Goal: Task Accomplishment & Management: Use online tool/utility

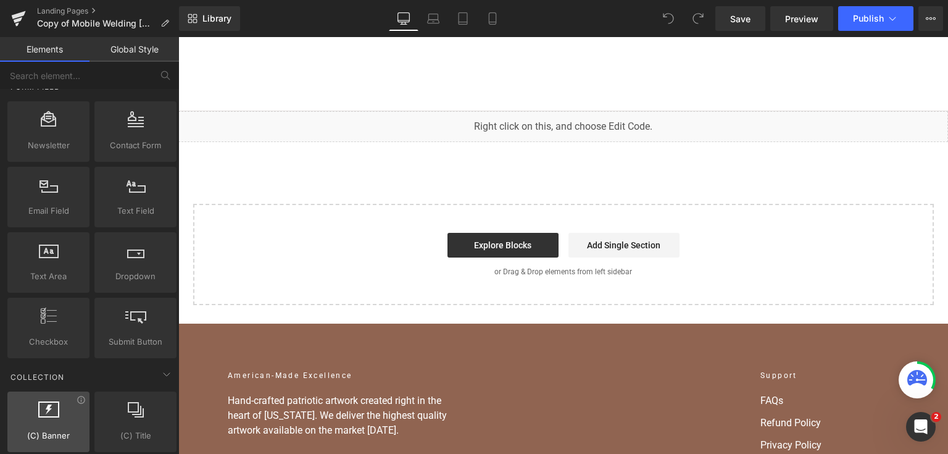
scroll to position [1827, 0]
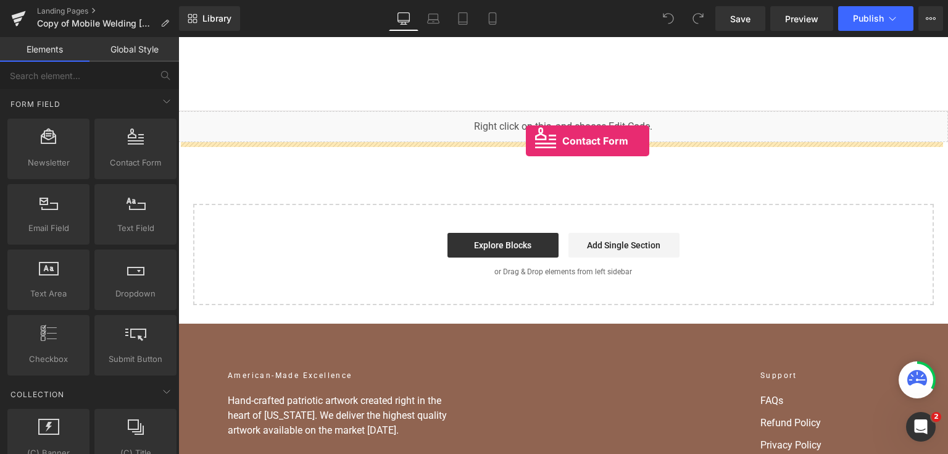
drag, startPoint x: 315, startPoint y: 176, endPoint x: 526, endPoint y: 141, distance: 213.4
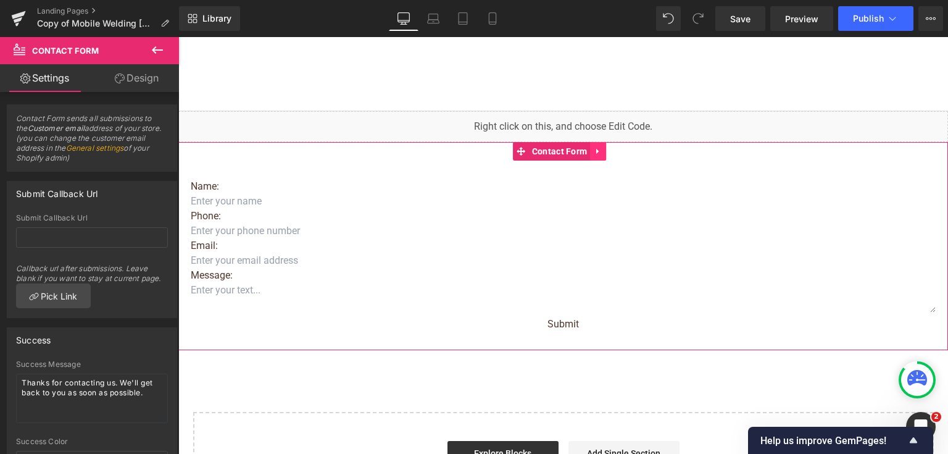
click at [602, 156] on icon at bounding box center [598, 151] width 9 height 9
click at [604, 156] on icon at bounding box center [606, 151] width 9 height 9
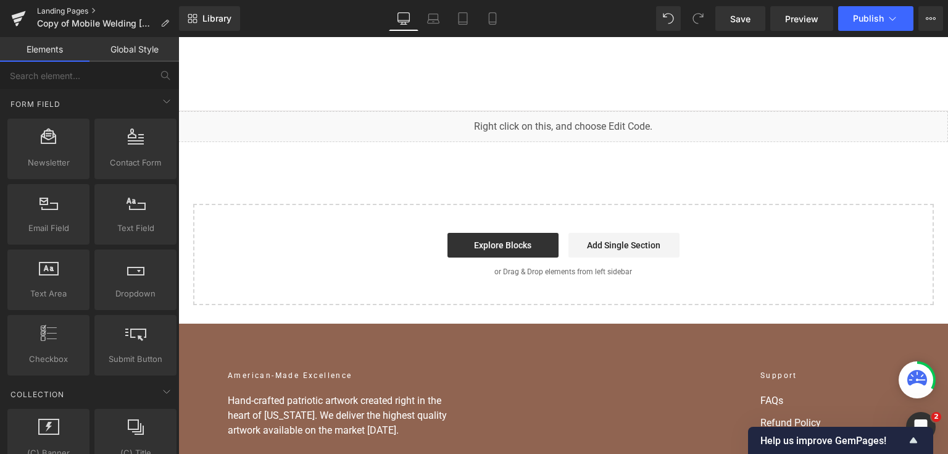
click at [75, 13] on link "Landing Pages" at bounding box center [108, 11] width 142 height 10
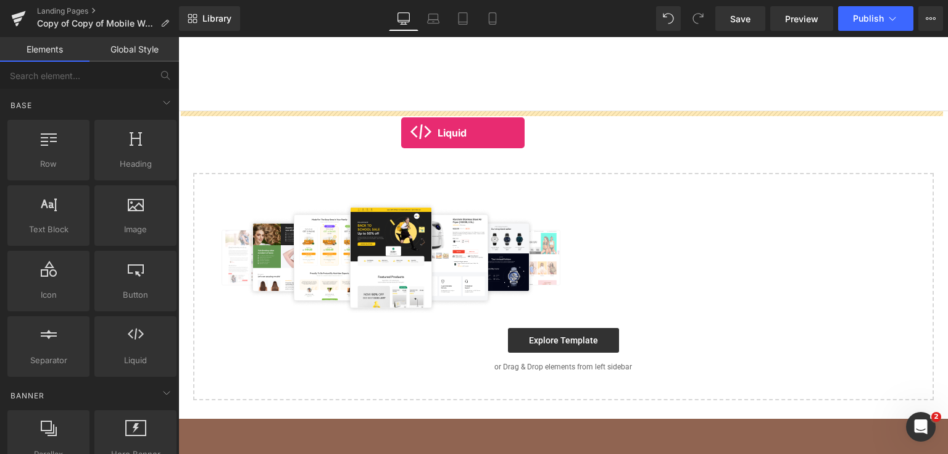
drag, startPoint x: 286, startPoint y: 384, endPoint x: 401, endPoint y: 133, distance: 276.5
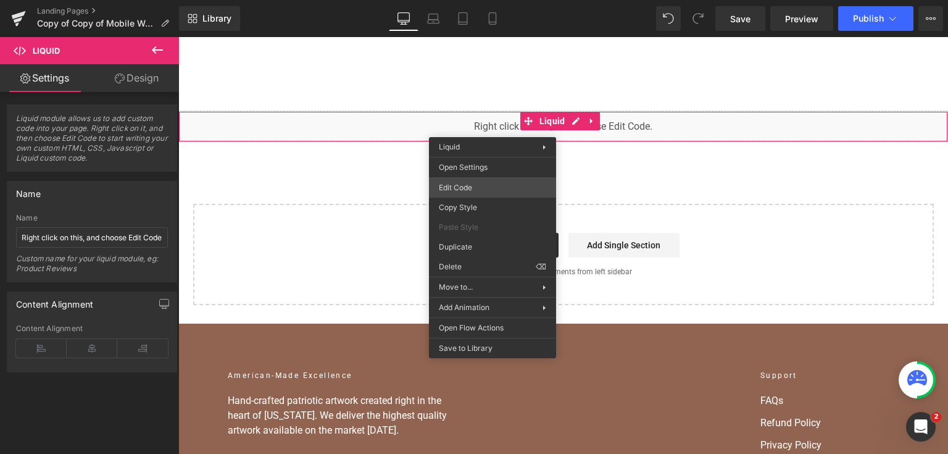
click at [484, 0] on div "Liquid You are previewing how the will restyle your page. You can not edit Elem…" at bounding box center [474, 0] width 948 height 0
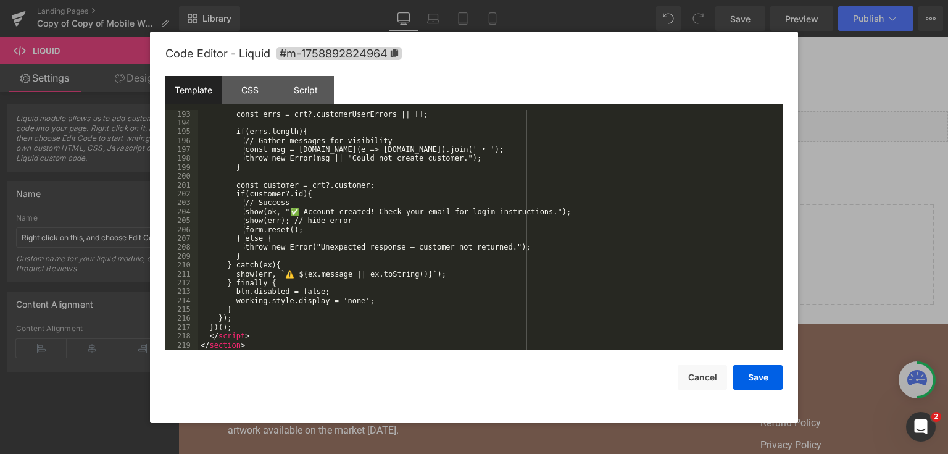
scroll to position [1715, 0]
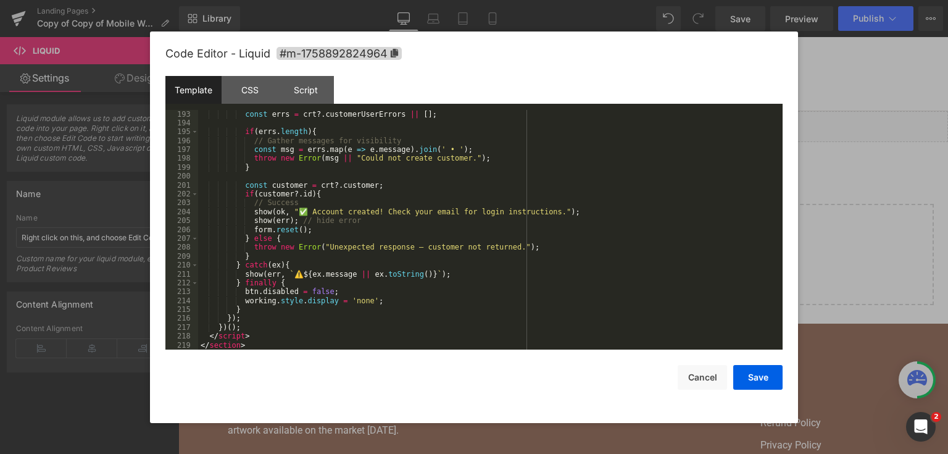
click at [717, 323] on div "const errs = crt ?. customerUserErrors || [ ] ; if ( errs . length ) { // Gathe…" at bounding box center [488, 239] width 580 height 258
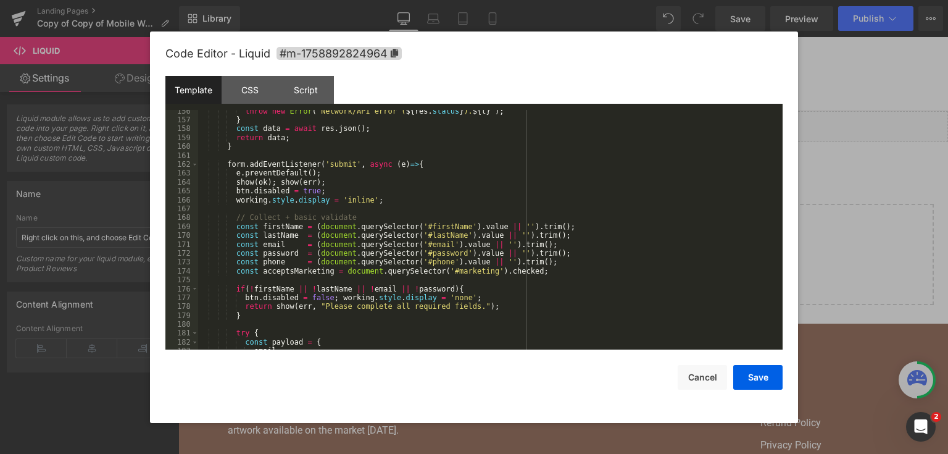
scroll to position [1271, 0]
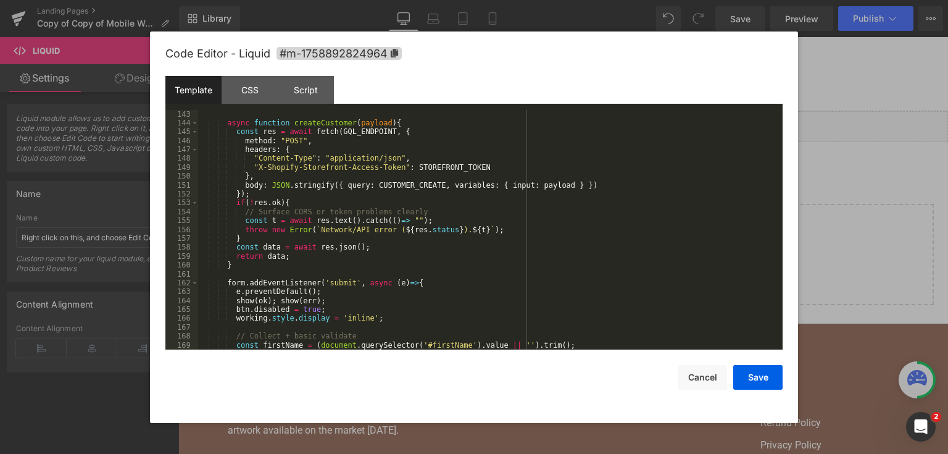
click at [493, 218] on div "async function createCustomer ( payload ) { const res = await fetch ( GQL_ENDPO…" at bounding box center [488, 239] width 580 height 258
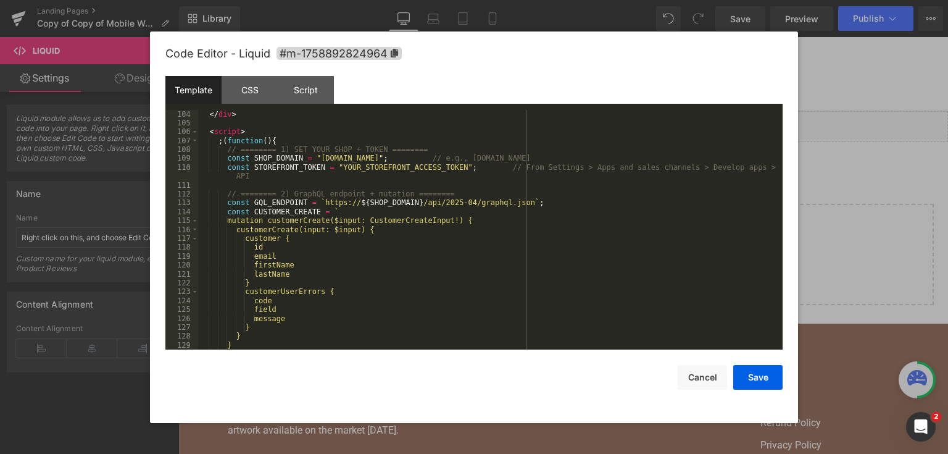
scroll to position [886, 0]
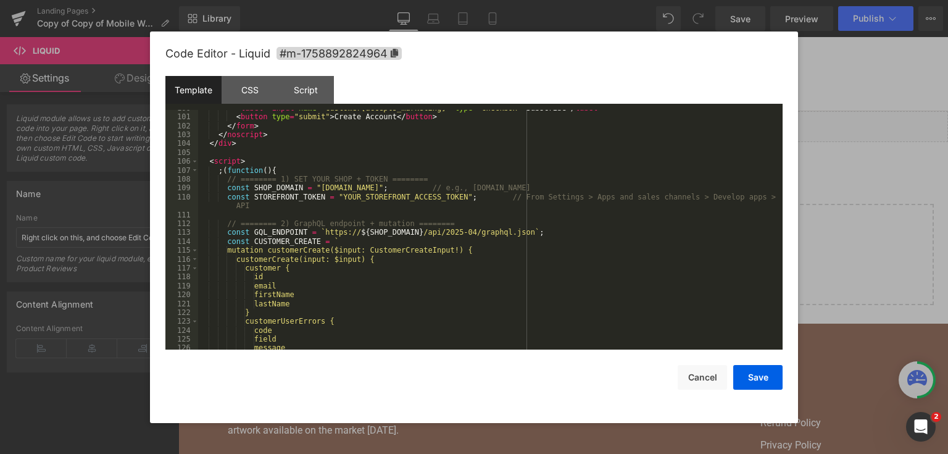
click at [408, 196] on div "< label > < input name = "customer[accepts_marketing]" type = "checkbox" > Subs…" at bounding box center [488, 233] width 580 height 258
click at [427, 198] on div "< label > < input name = "customer[accepts_marketing]" type = "checkbox" > Subs…" at bounding box center [488, 233] width 580 height 258
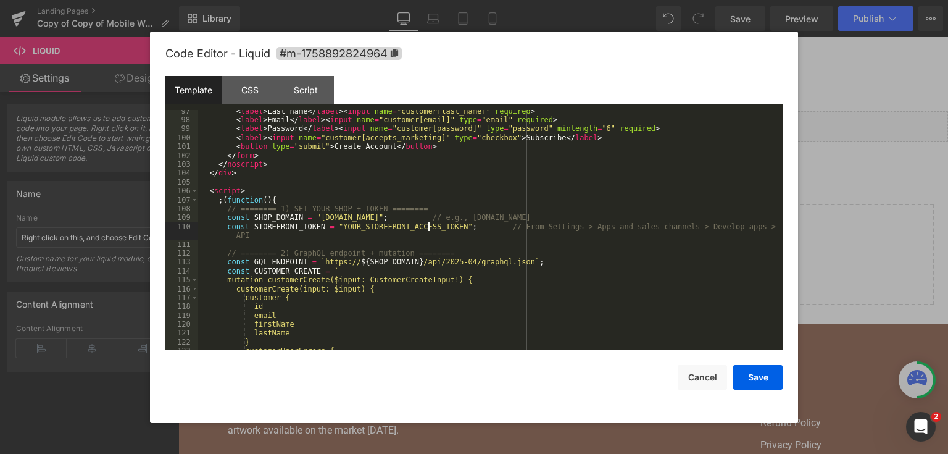
scroll to position [856, 0]
drag, startPoint x: 433, startPoint y: 219, endPoint x: 312, endPoint y: 221, distance: 120.4
click at [312, 221] on div "< label > Last name </ label > < input name = "customer[last_name]" required > …" at bounding box center [488, 236] width 580 height 258
click at [425, 175] on div "< label > Last name </ label > < input name = "customer[last_name]" required > …" at bounding box center [488, 236] width 580 height 258
click at [412, 227] on div "< label > Last name </ label > < input name = "customer[last_name]" required > …" at bounding box center [488, 236] width 580 height 258
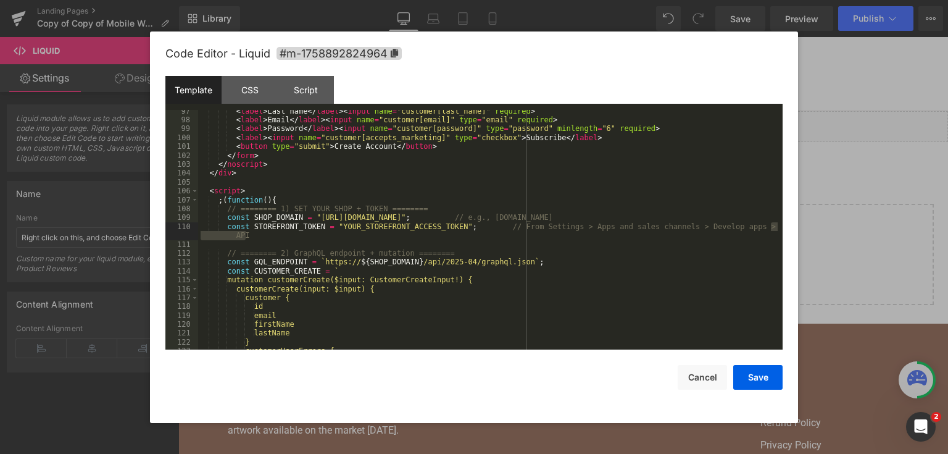
drag, startPoint x: 686, startPoint y: 232, endPoint x: 778, endPoint y: 217, distance: 92.6
click at [778, 217] on pre "97 98 99 100 101 102 103 104 105 106 107 108 109 110 111 112 113 114 115 116 11…" at bounding box center [473, 230] width 617 height 240
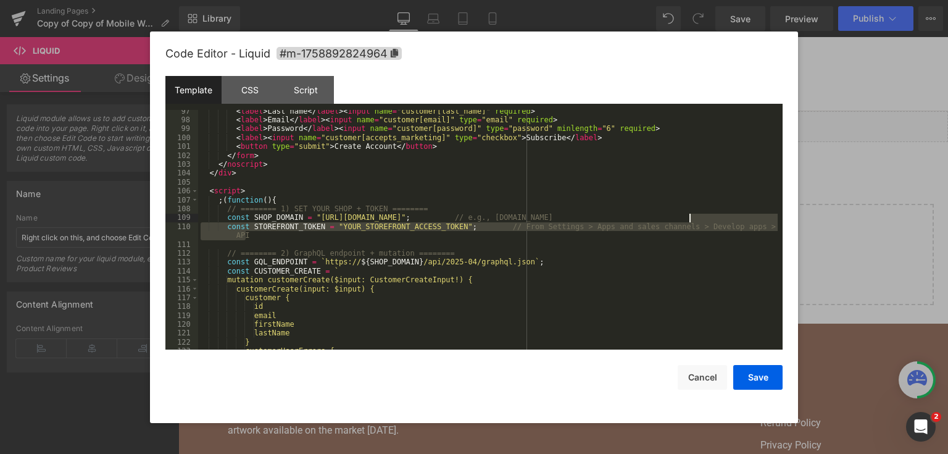
click at [760, 227] on div "< label > Last name </ label > < input name = "customer[last_name]" required > …" at bounding box center [488, 230] width 580 height 240
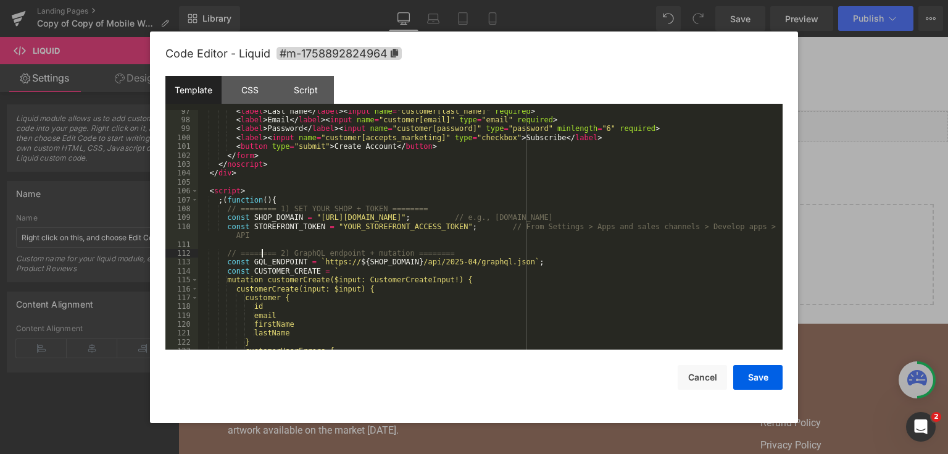
click at [669, 238] on div "< label > Last name </ label > < input name = "customer[last_name]" required > …" at bounding box center [488, 236] width 580 height 258
drag, startPoint x: 666, startPoint y: 235, endPoint x: 778, endPoint y: 225, distance: 112.2
click at [781, 225] on pre "97 98 99 100 101 102 103 104 105 106 107 108 109 110 111 112 113 114 115 116 11…" at bounding box center [473, 230] width 617 height 240
click at [755, 227] on div "< label > Last name </ label > < input name = "customer[last_name]" required > …" at bounding box center [488, 236] width 580 height 258
click at [442, 222] on div "< label > Last name </ label > < input name = "customer[last_name]" required > …" at bounding box center [488, 236] width 580 height 258
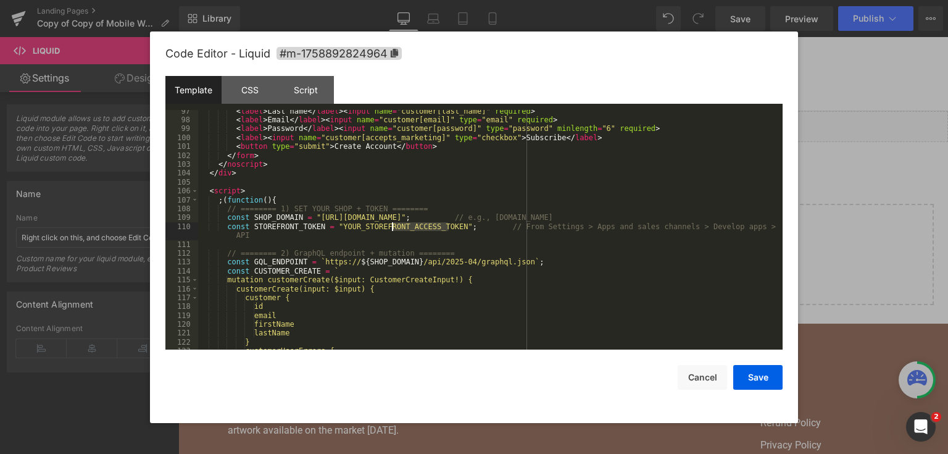
drag, startPoint x: 448, startPoint y: 227, endPoint x: 390, endPoint y: 230, distance: 57.5
click at [390, 230] on div "< label > Last name </ label > < input name = "customer[last_name]" required > …" at bounding box center [488, 236] width 580 height 258
click at [444, 224] on div "< label > Last name </ label > < input name = "customer[last_name]" required > …" at bounding box center [488, 230] width 580 height 240
drag, startPoint x: 445, startPoint y: 227, endPoint x: 348, endPoint y: 228, distance: 97.5
click at [330, 230] on div "< label > Last name </ label > < input name = "customer[last_name]" required > …" at bounding box center [488, 236] width 580 height 258
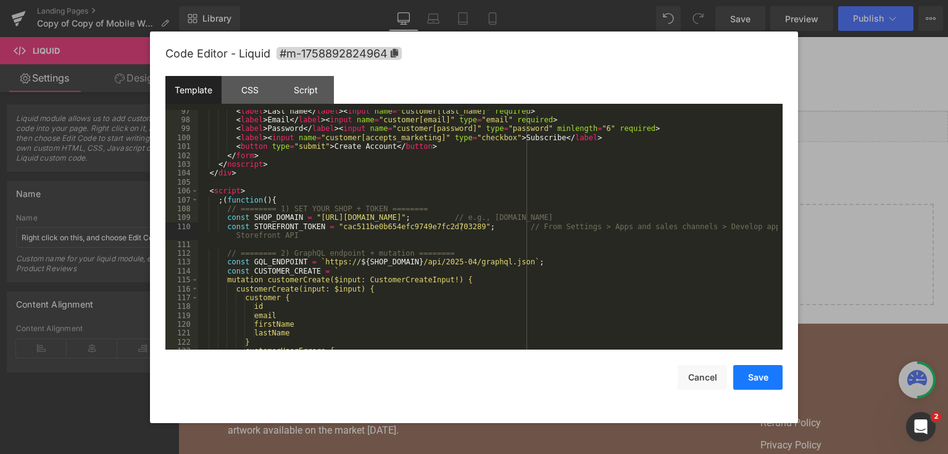
click at [748, 370] on button "Save" at bounding box center [757, 377] width 49 height 25
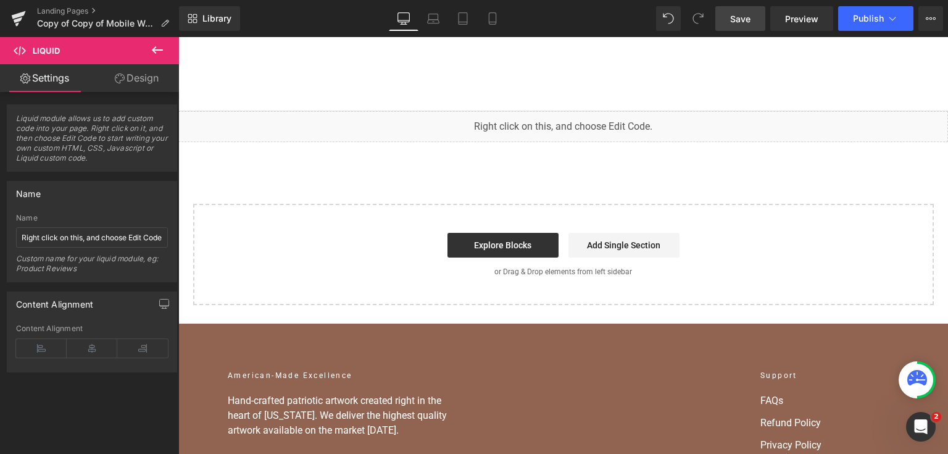
click at [751, 10] on link "Save" at bounding box center [740, 18] width 50 height 25
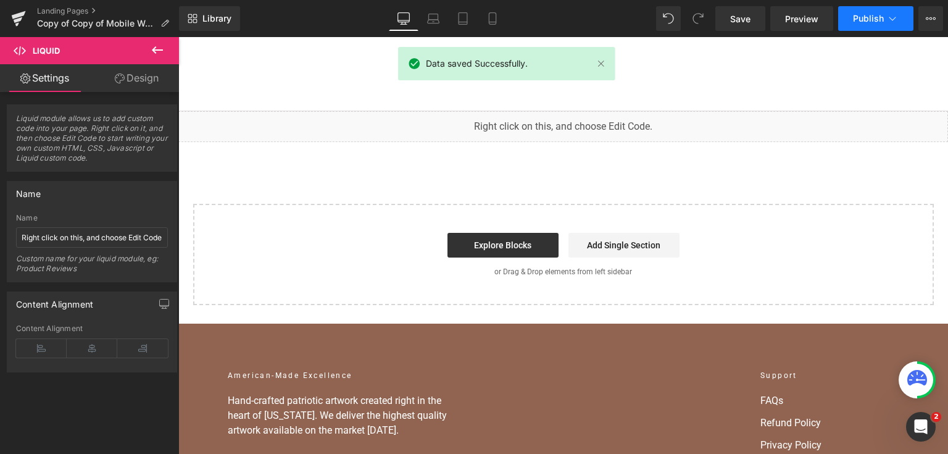
click at [851, 17] on button "Publish" at bounding box center [875, 18] width 75 height 25
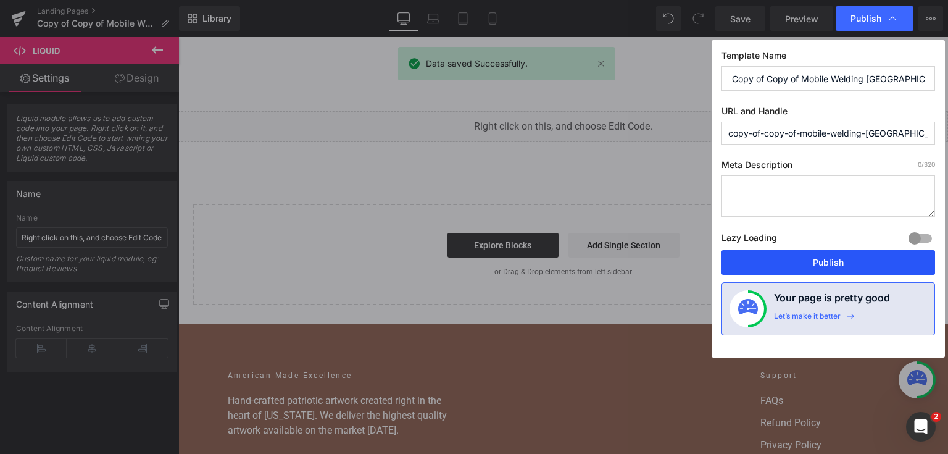
click at [837, 259] on button "Publish" at bounding box center [829, 262] width 214 height 25
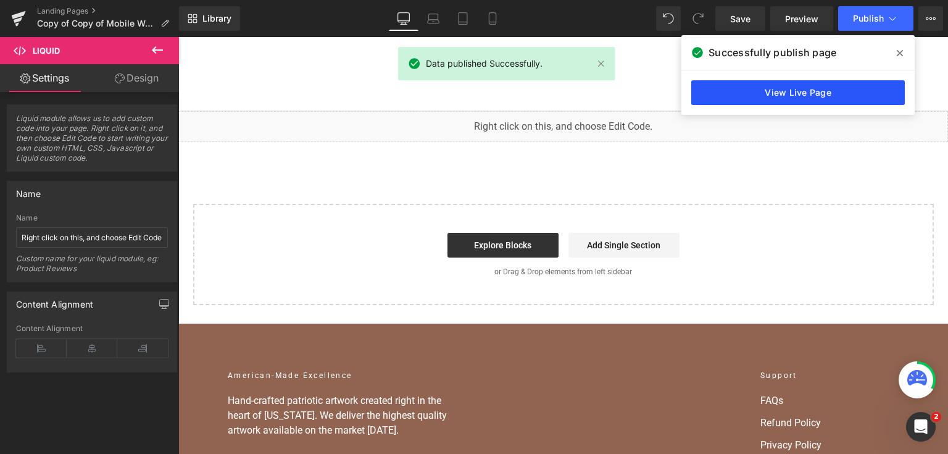
click at [727, 95] on link "View Live Page" at bounding box center [798, 92] width 214 height 25
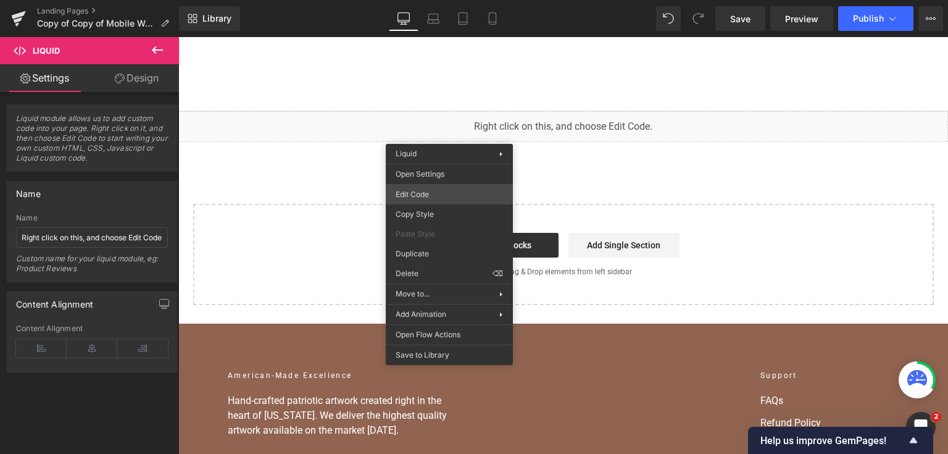
click at [446, 0] on div "Liquid You are previewing how the will restyle your page. You can not edit Elem…" at bounding box center [474, 0] width 948 height 0
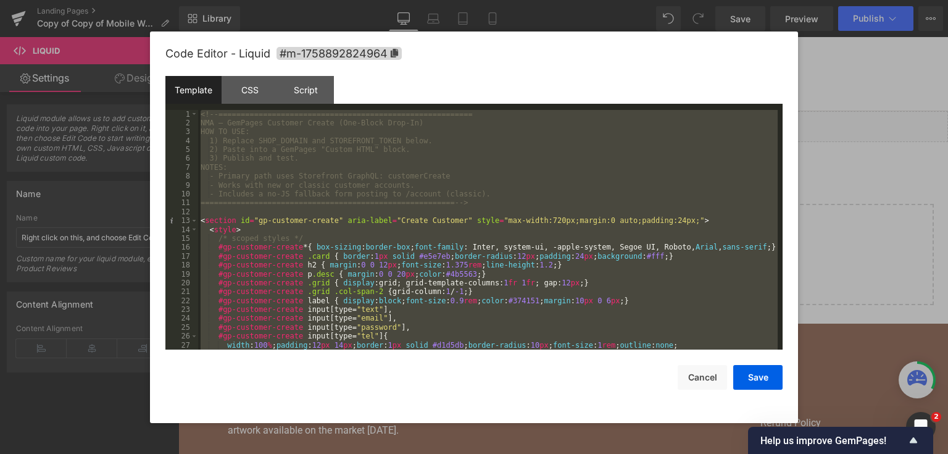
click at [867, 157] on div at bounding box center [474, 227] width 948 height 454
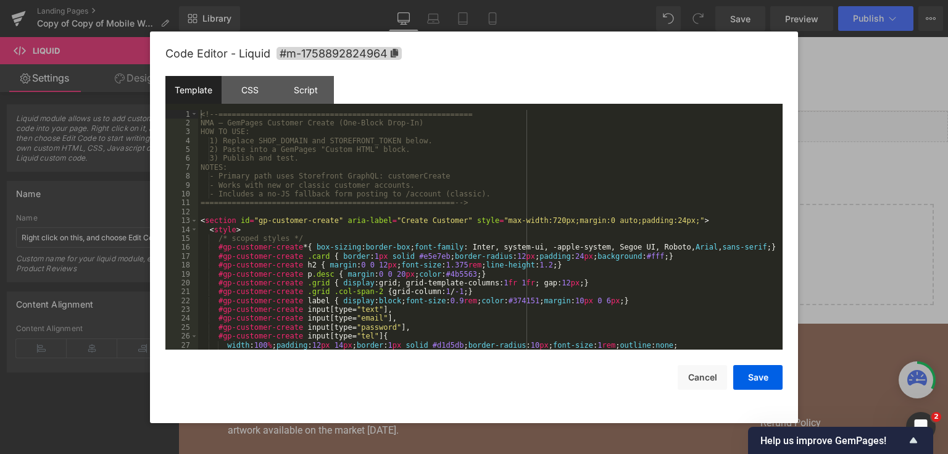
click at [454, 0] on div "Liquid You are previewing how the will restyle your page. You can not edit Elem…" at bounding box center [474, 0] width 948 height 0
click at [428, 200] on div "<!-- ========================================================= NMA — GemPages C…" at bounding box center [488, 239] width 580 height 258
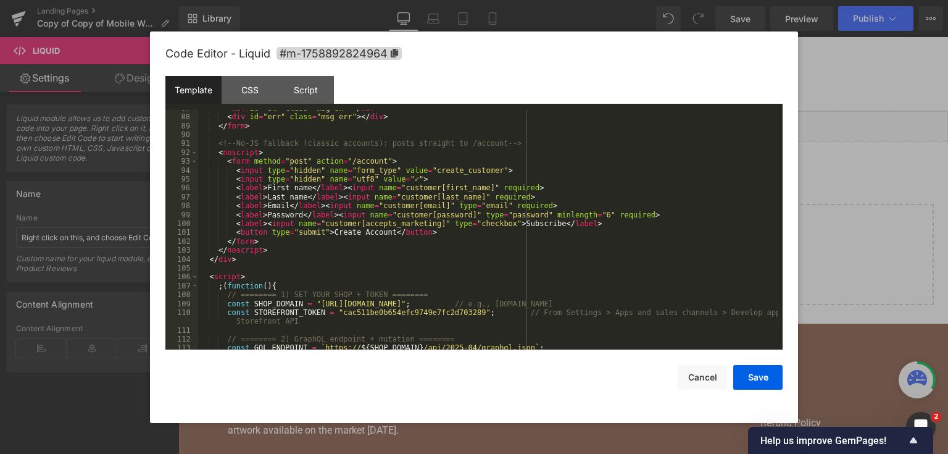
scroll to position [859, 0]
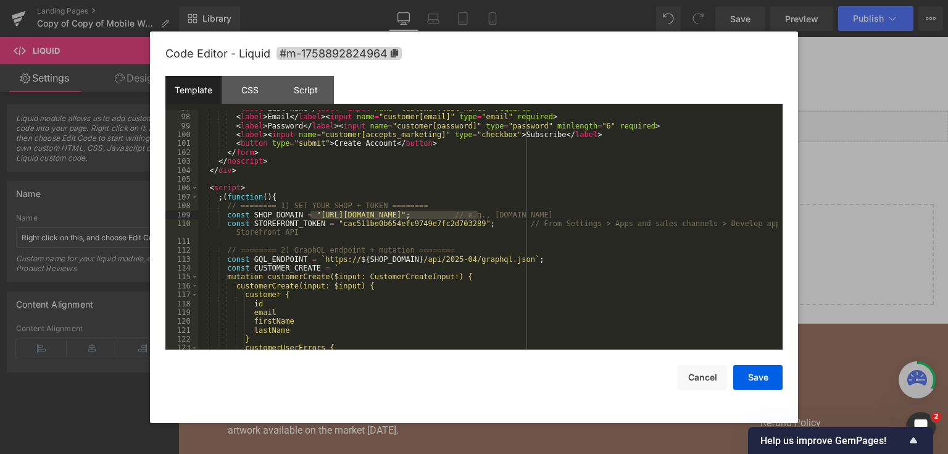
drag, startPoint x: 478, startPoint y: 215, endPoint x: 312, endPoint y: 218, distance: 166.7
click at [312, 218] on div "< label > Last name </ label > < input name = "customer[last_name]" required > …" at bounding box center [488, 233] width 580 height 258
click at [738, 366] on button "Save" at bounding box center [757, 377] width 49 height 25
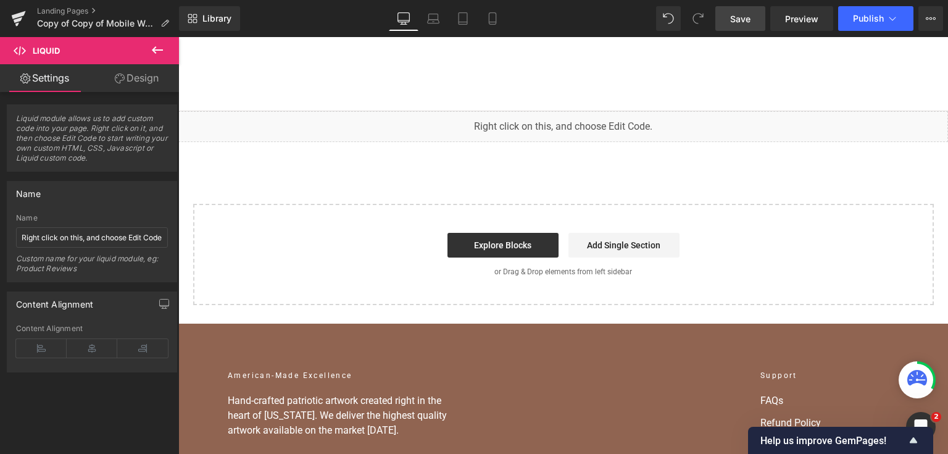
click at [747, 9] on link "Save" at bounding box center [740, 18] width 50 height 25
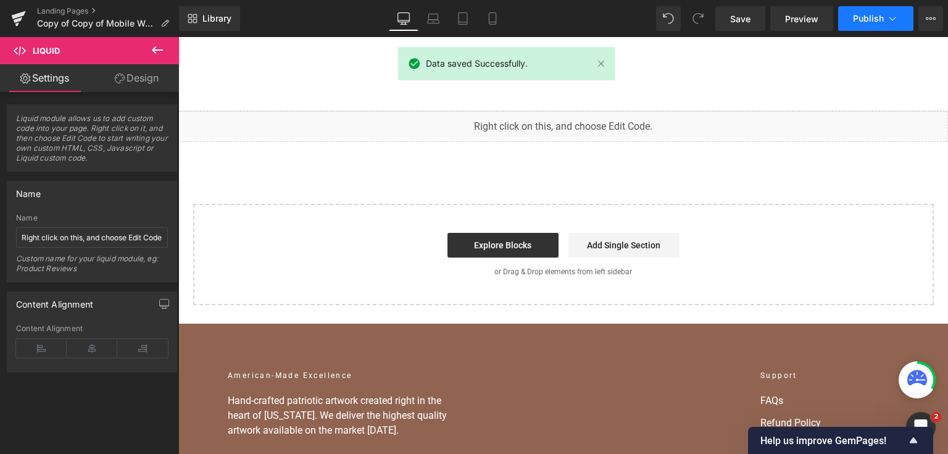
click at [851, 16] on button "Publish" at bounding box center [875, 18] width 75 height 25
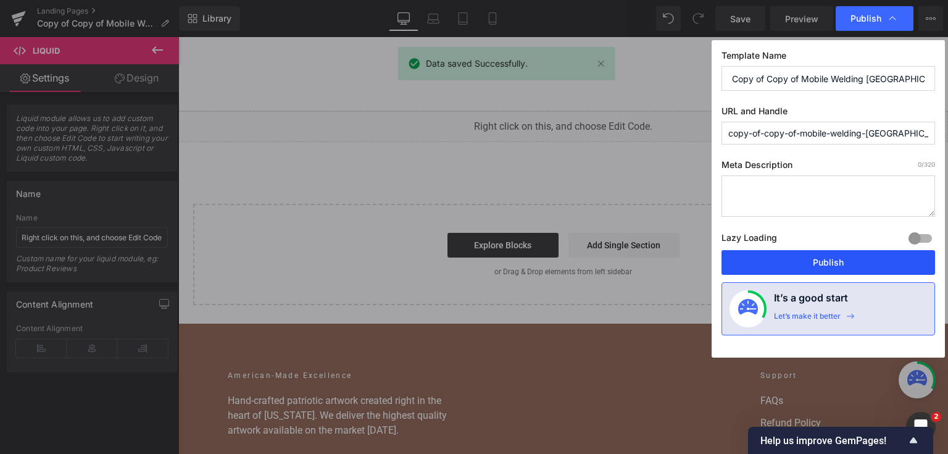
click at [829, 263] on button "Publish" at bounding box center [829, 262] width 214 height 25
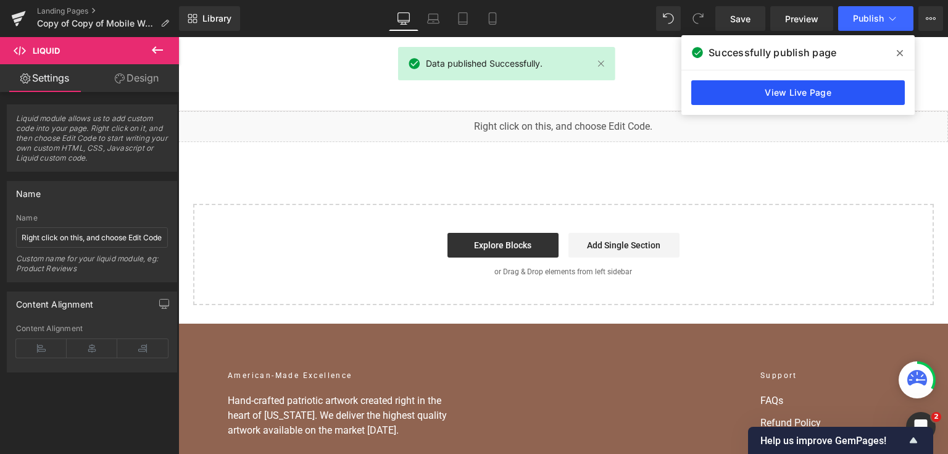
click at [716, 99] on link "View Live Page" at bounding box center [798, 92] width 214 height 25
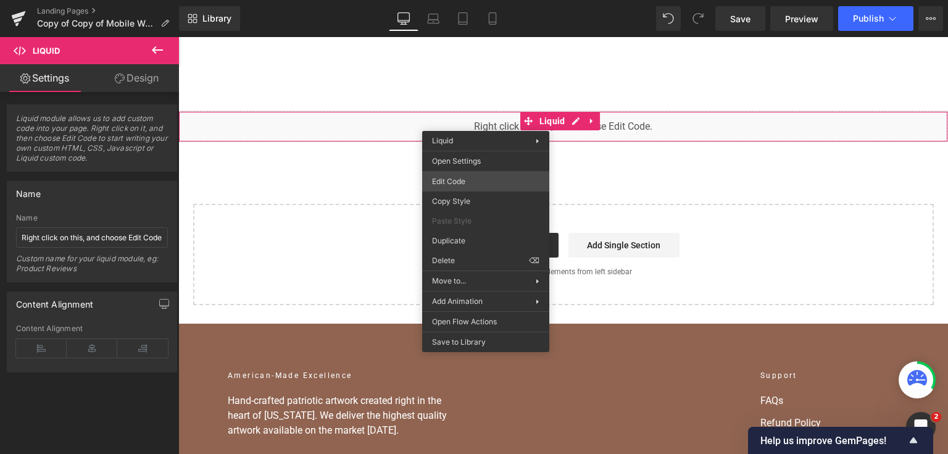
click at [481, 0] on div "Liquid You are previewing how the will restyle your page. You can not edit Elem…" at bounding box center [474, 0] width 948 height 0
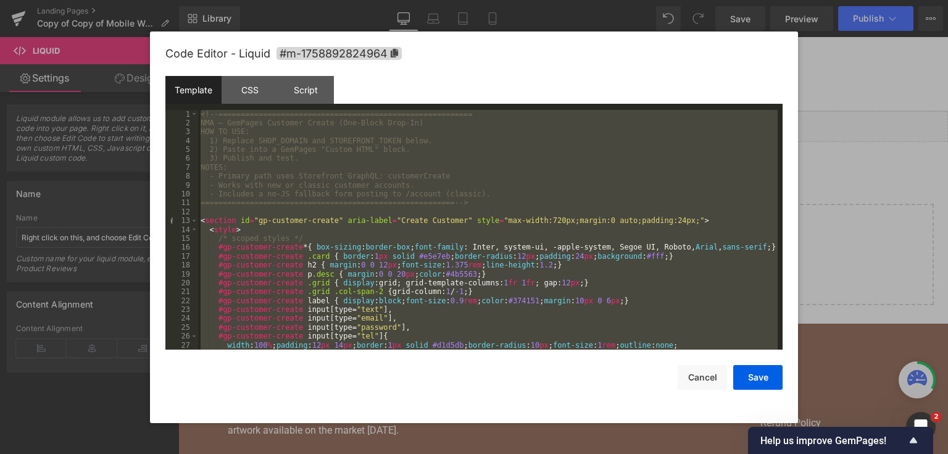
click at [923, 188] on div at bounding box center [474, 227] width 948 height 454
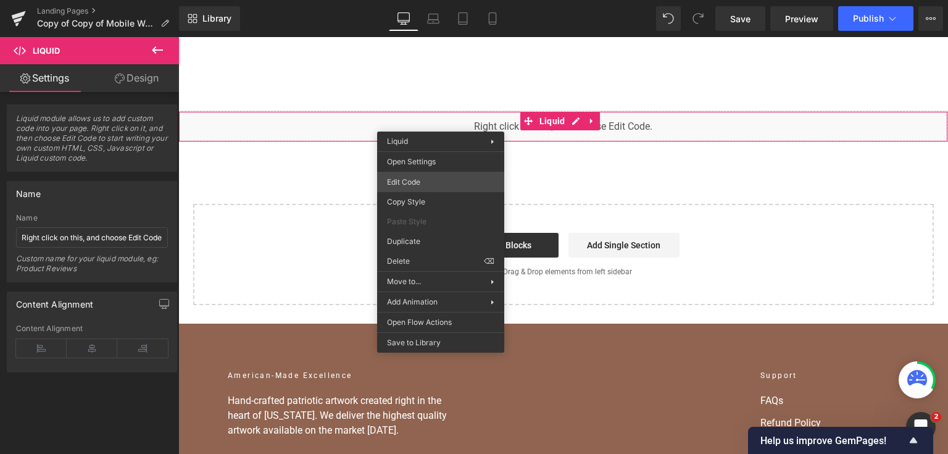
click at [444, 0] on div "Liquid You are previewing how the will restyle your page. You can not edit Elem…" at bounding box center [474, 0] width 948 height 0
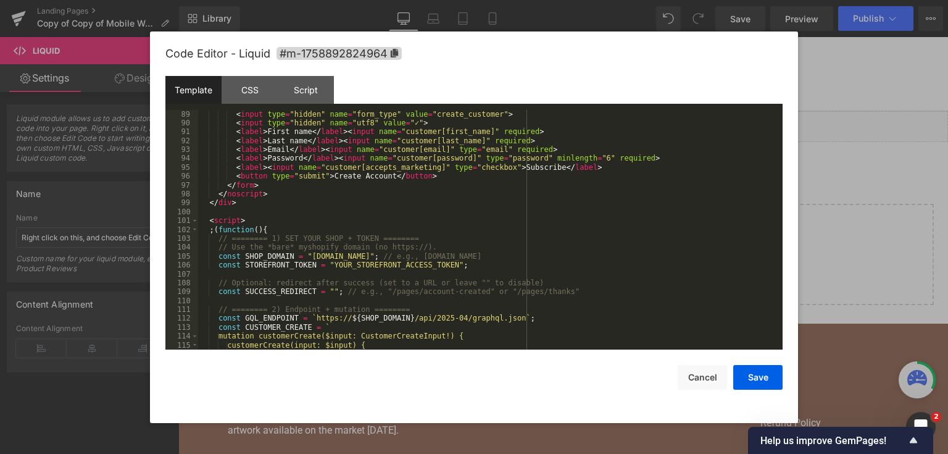
scroll to position [812, 0]
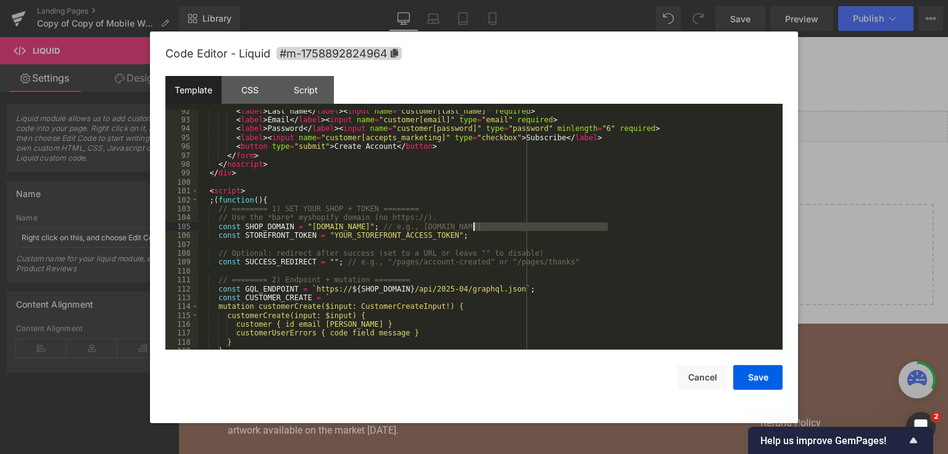
drag, startPoint x: 617, startPoint y: 227, endPoint x: 474, endPoint y: 227, distance: 142.6
click at [474, 227] on div "< label > Last name </ label > < input name = "customer[last_name]" required > …" at bounding box center [488, 236] width 580 height 258
click at [420, 226] on div "< label > Last name </ label > < input name = "customer[last_name]" required > …" at bounding box center [488, 236] width 580 height 258
click at [459, 232] on div "< label > Last name </ label > < input name = "customer[last_name]" required > …" at bounding box center [488, 236] width 580 height 258
click at [441, 237] on div "< label > Last name </ label > < input name = "customer[last_name]" required > …" at bounding box center [488, 236] width 580 height 258
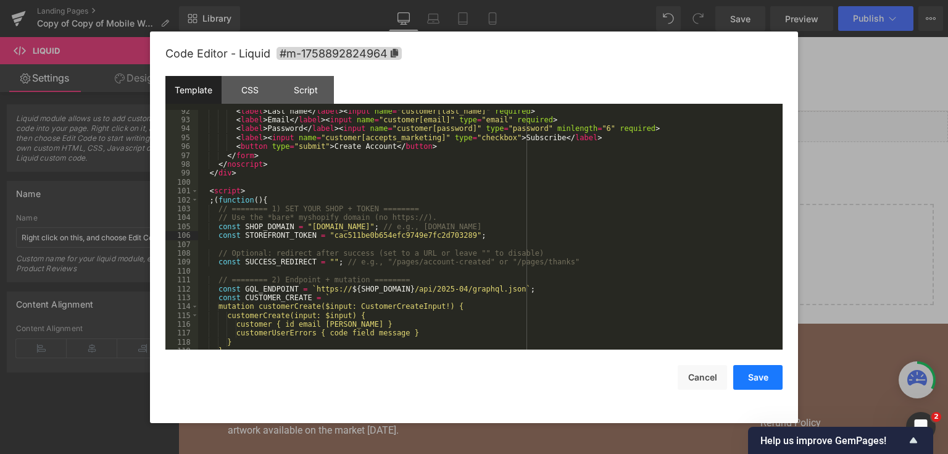
click at [752, 370] on button "Save" at bounding box center [757, 377] width 49 height 25
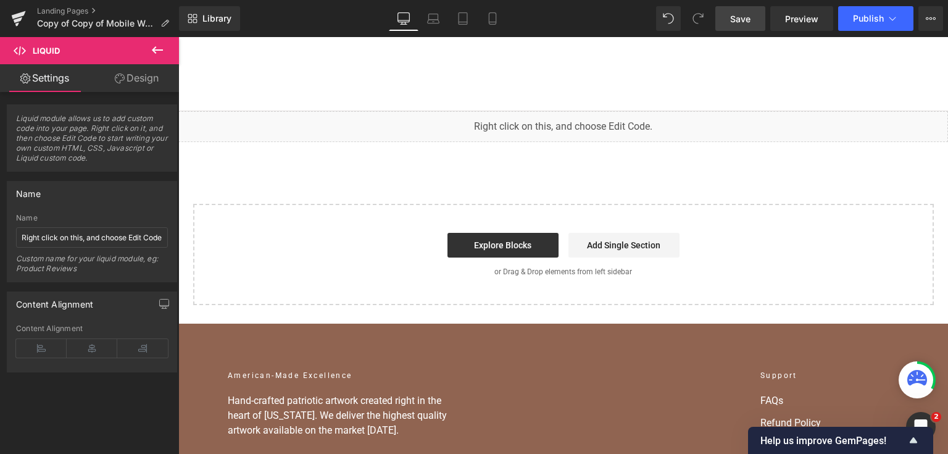
click at [735, 14] on span "Save" at bounding box center [740, 18] width 20 height 13
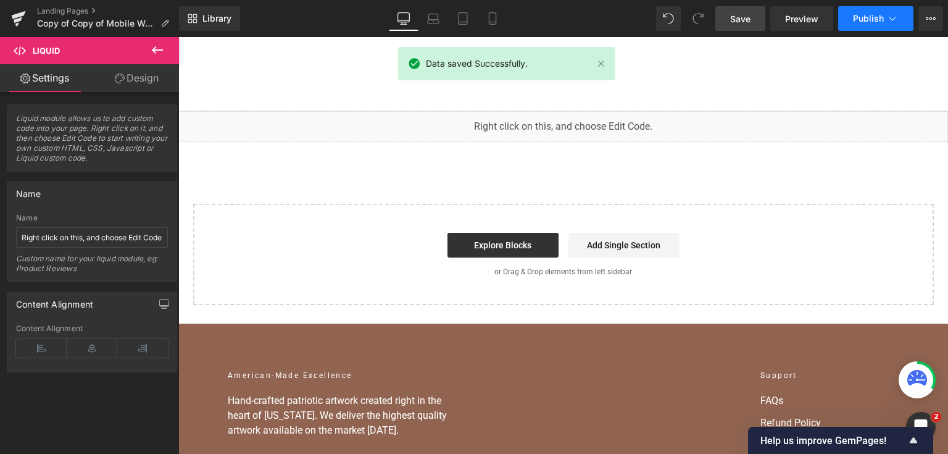
click at [849, 20] on button "Publish" at bounding box center [875, 18] width 75 height 25
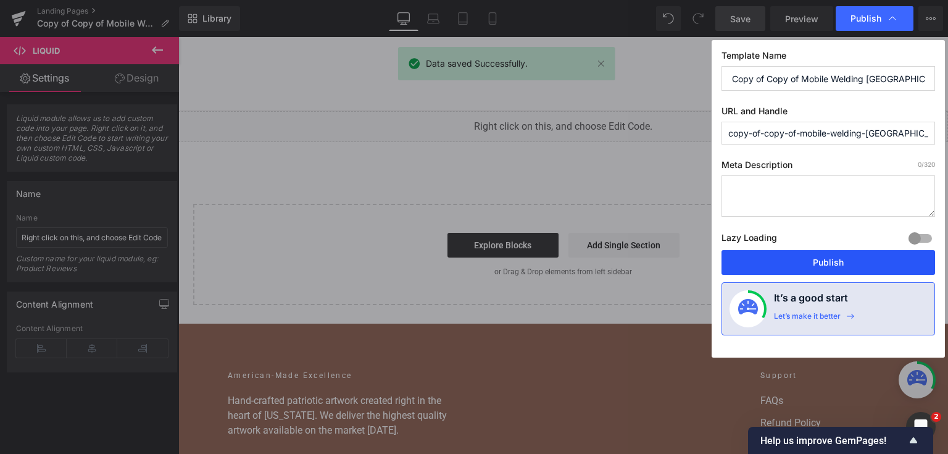
click at [788, 257] on button "Publish" at bounding box center [829, 262] width 214 height 25
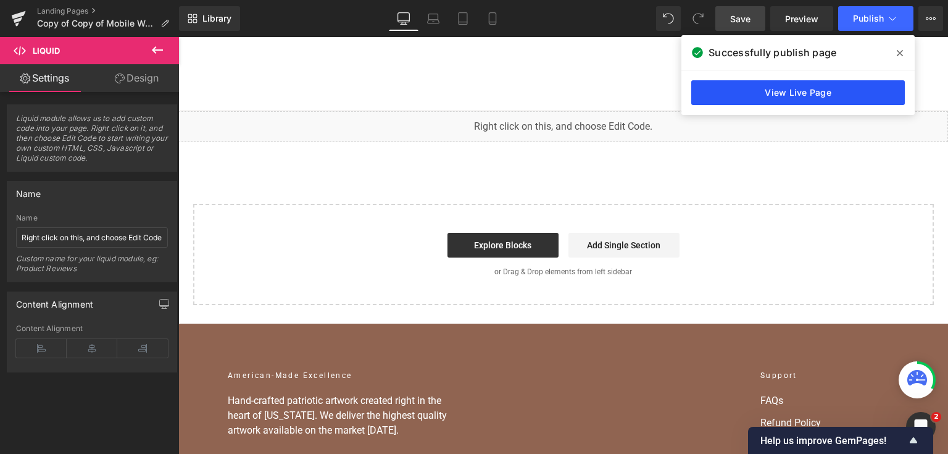
click at [714, 89] on link "View Live Page" at bounding box center [798, 92] width 214 height 25
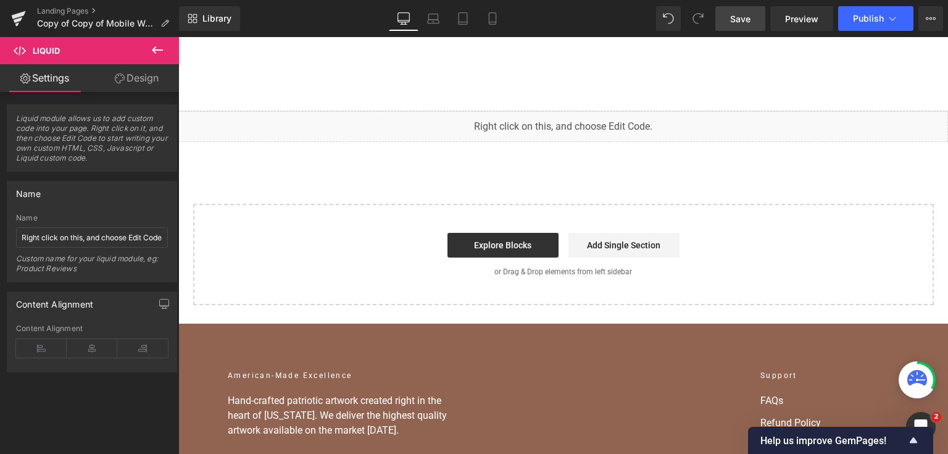
click at [159, 53] on icon at bounding box center [157, 50] width 15 height 15
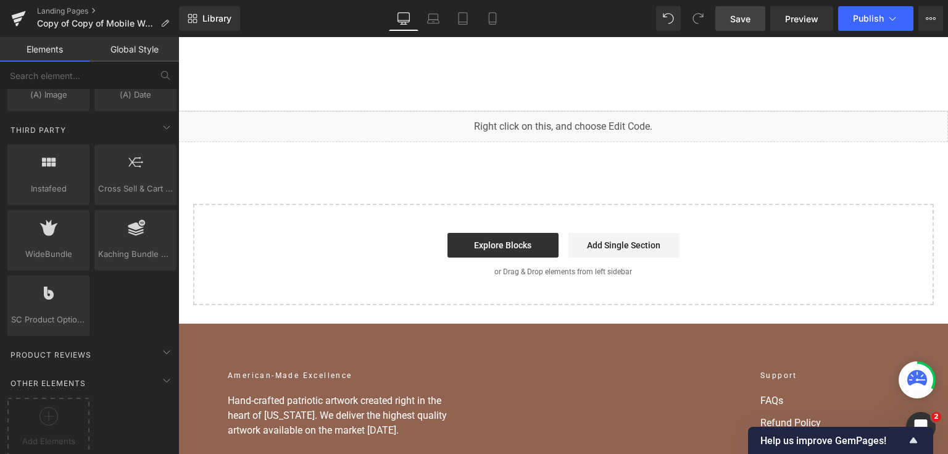
scroll to position [2491, 0]
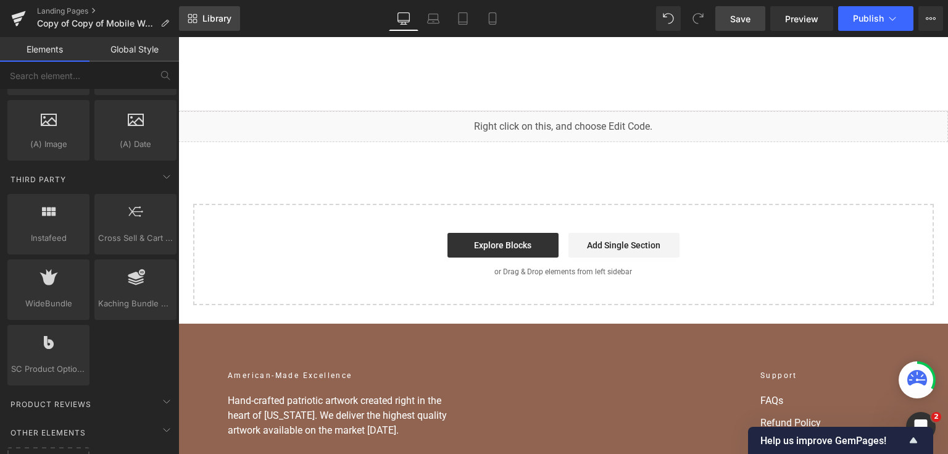
click at [202, 18] on span "Library" at bounding box center [216, 18] width 29 height 11
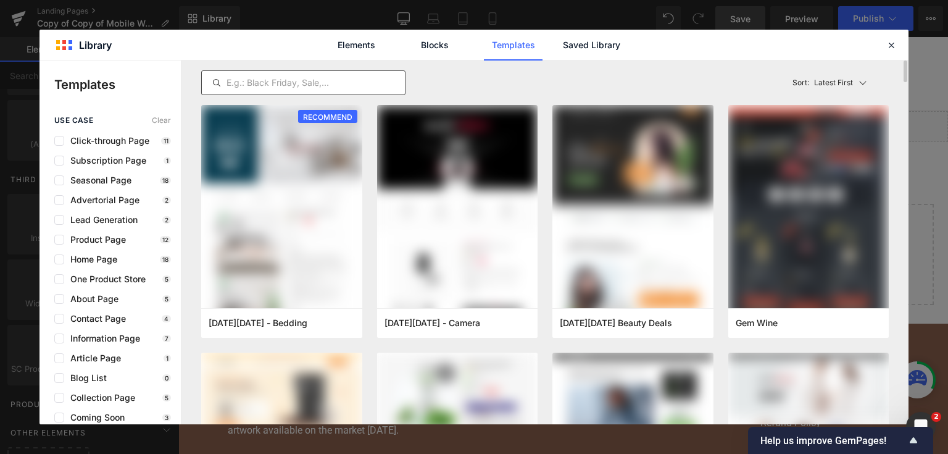
click at [241, 70] on div at bounding box center [303, 82] width 204 height 25
click at [243, 81] on input "text" at bounding box center [303, 82] width 203 height 15
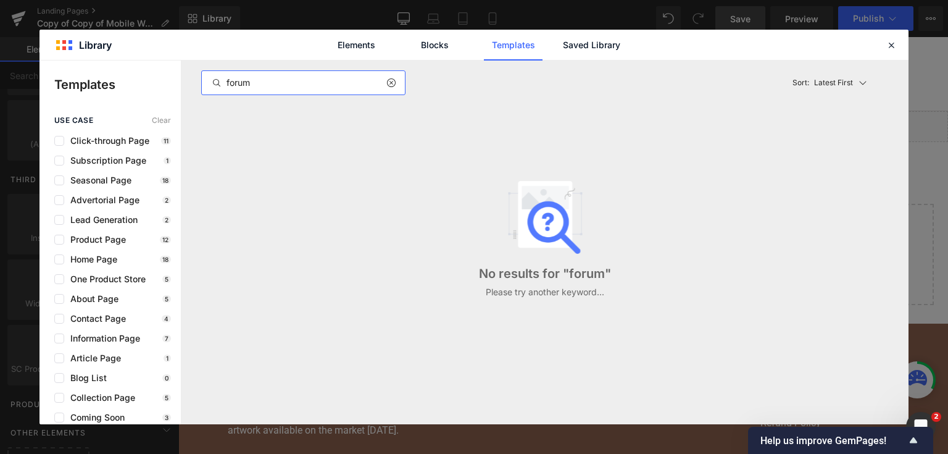
click at [246, 81] on input "forum" at bounding box center [303, 82] width 203 height 15
type input "m"
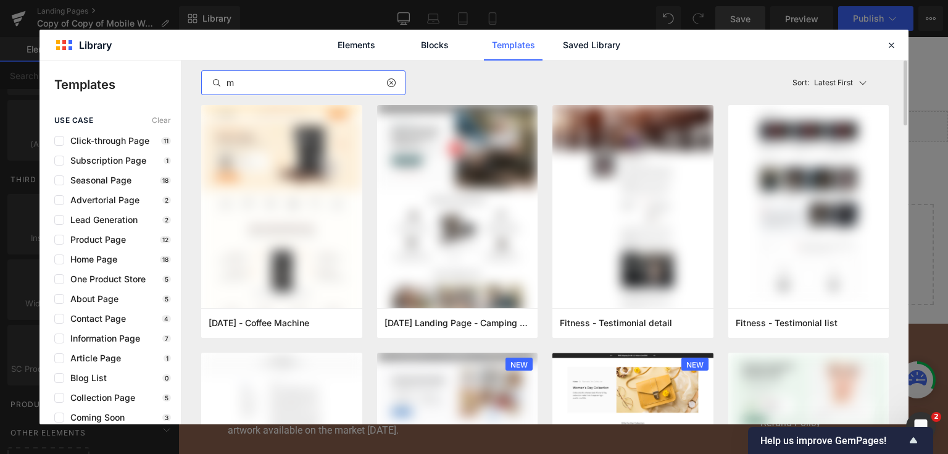
click at [246, 81] on input "m" at bounding box center [303, 82] width 203 height 15
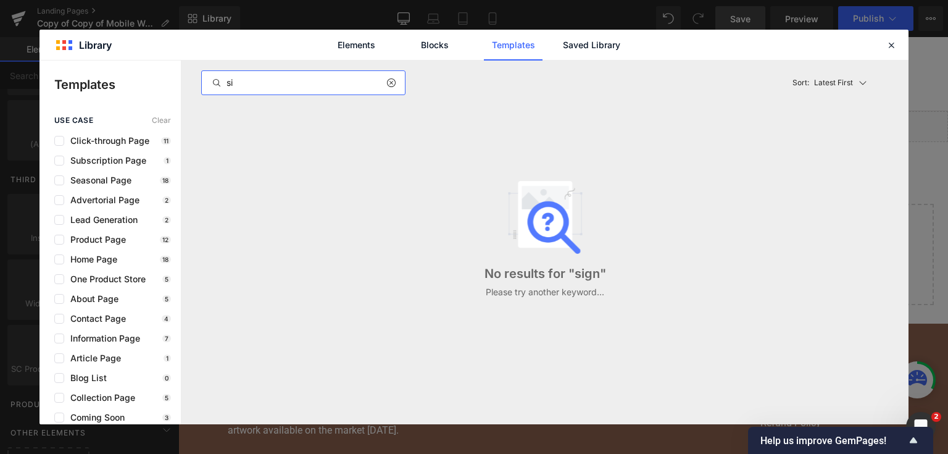
type input "s"
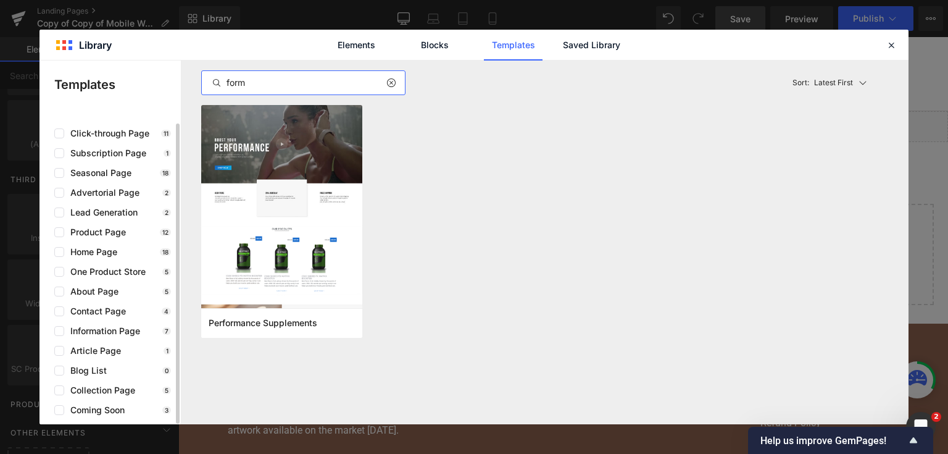
scroll to position [0, 0]
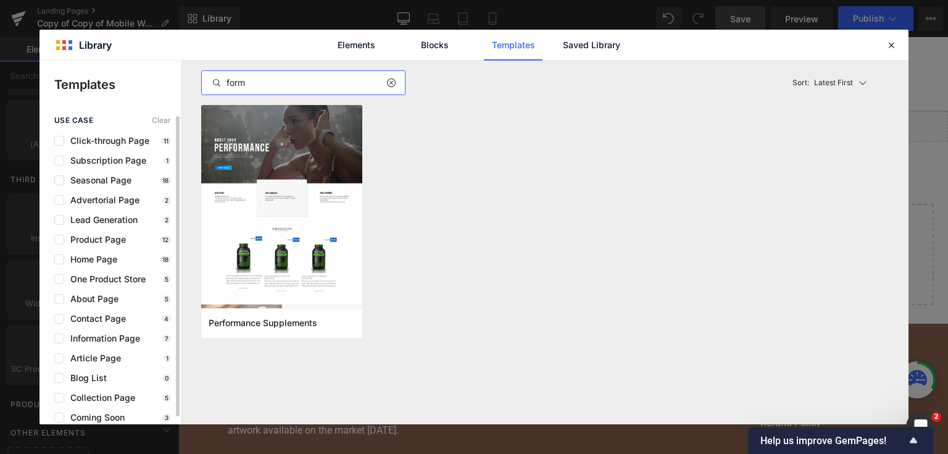
type input "form"
click at [88, 233] on div "use case Clear Click-through Page 11 Subscription Page 1 Seasonal Page 18 Adver…" at bounding box center [110, 269] width 141 height 306
click at [73, 222] on span "Lead Generation" at bounding box center [100, 220] width 73 height 10
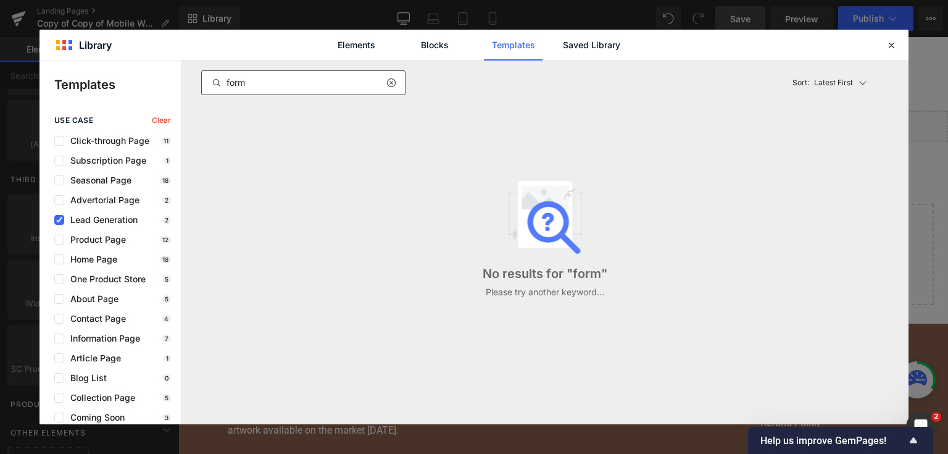
click at [390, 86] on icon at bounding box center [390, 83] width 9 height 10
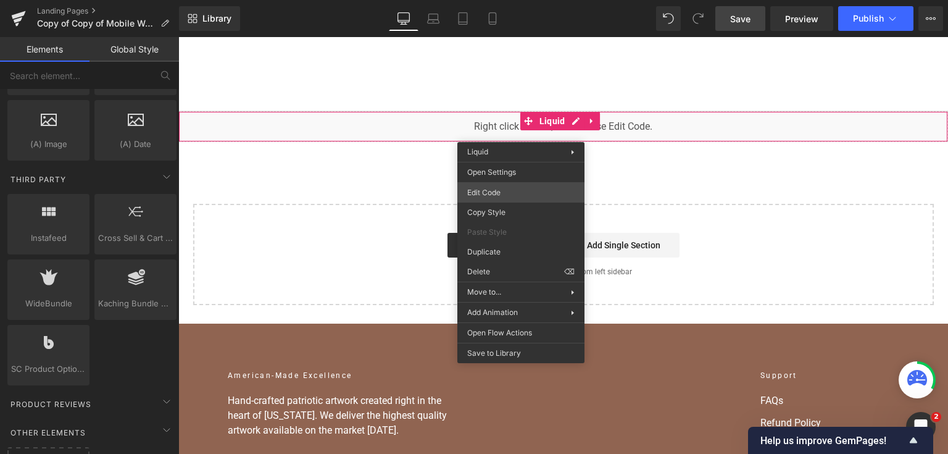
click at [502, 0] on div "Liquid You are previewing how the will restyle your page. You can not edit Elem…" at bounding box center [474, 0] width 948 height 0
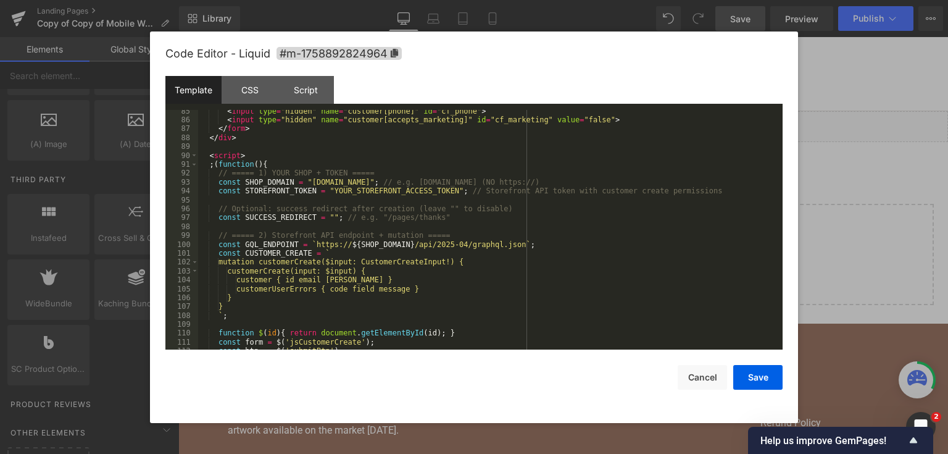
scroll to position [708, 0]
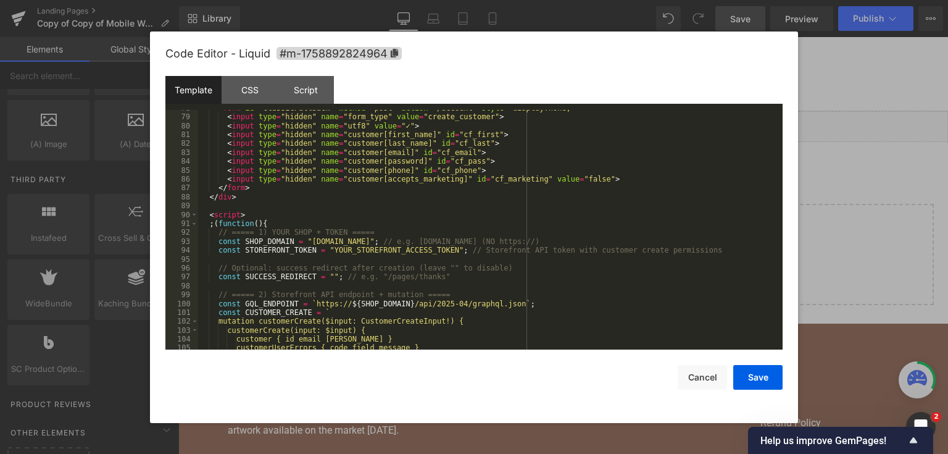
click at [559, 268] on div "< form id = "classicFallback" method = "post" action = "/account" style = "disp…" at bounding box center [488, 233] width 580 height 258
drag, startPoint x: 470, startPoint y: 241, endPoint x: 604, endPoint y: 241, distance: 133.3
click at [604, 241] on div "< form id = "classicFallback" method = "post" action = "/account" style = "disp…" at bounding box center [488, 233] width 580 height 258
click at [431, 239] on div "< form id = "classicFallback" method = "post" action = "/account" style = "disp…" at bounding box center [488, 233] width 580 height 258
click at [742, 376] on button "Save" at bounding box center [757, 377] width 49 height 25
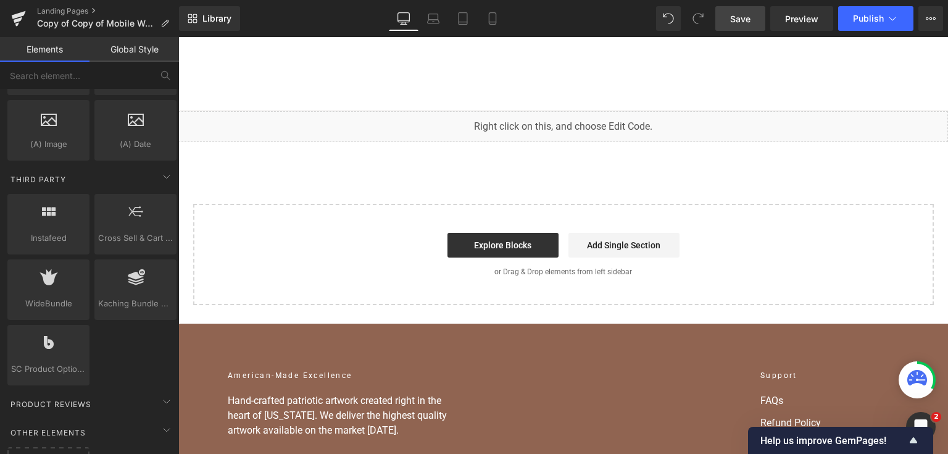
click at [749, 16] on span "Save" at bounding box center [740, 18] width 20 height 13
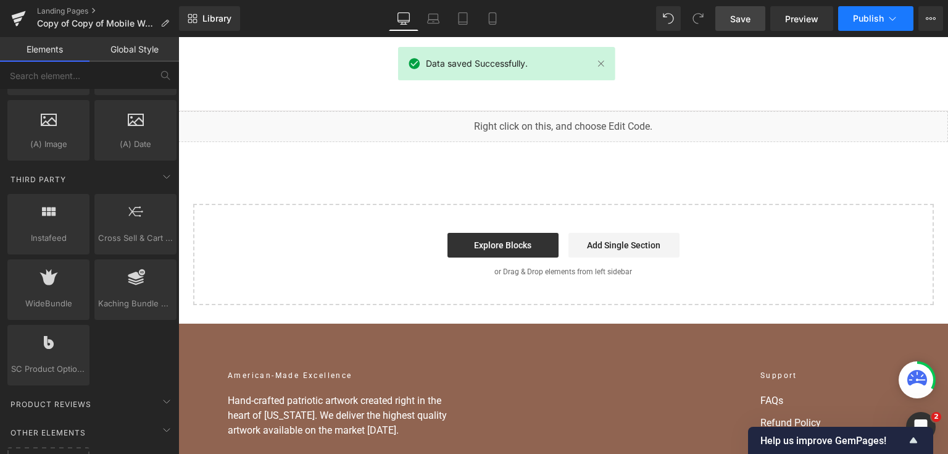
click at [880, 27] on button "Publish" at bounding box center [875, 18] width 75 height 25
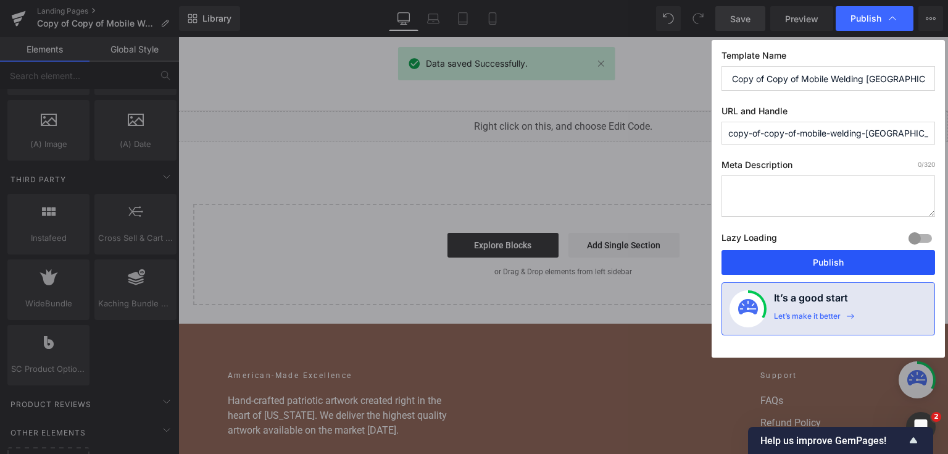
click at [814, 260] on button "Publish" at bounding box center [829, 262] width 214 height 25
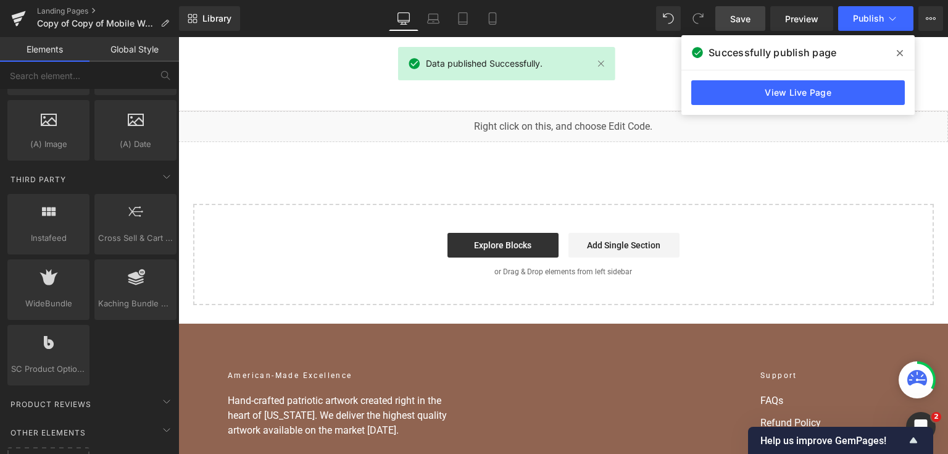
click at [797, 90] on link "View Live Page" at bounding box center [798, 92] width 214 height 25
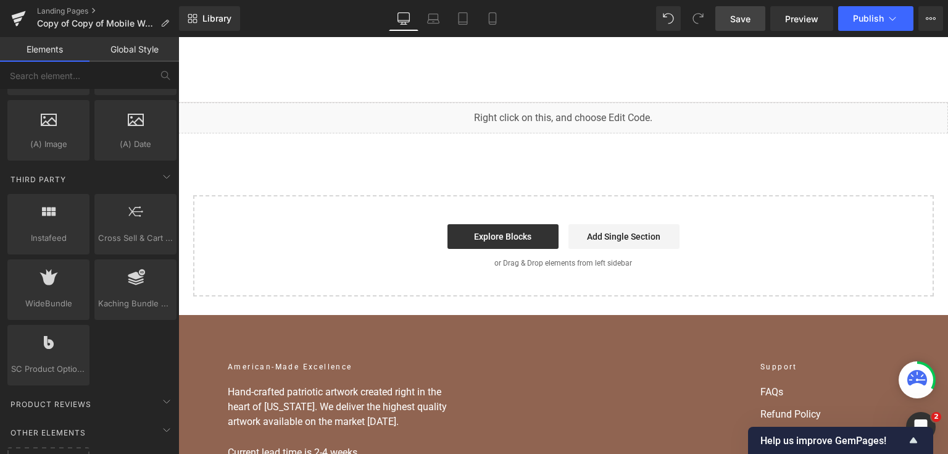
scroll to position [0, 0]
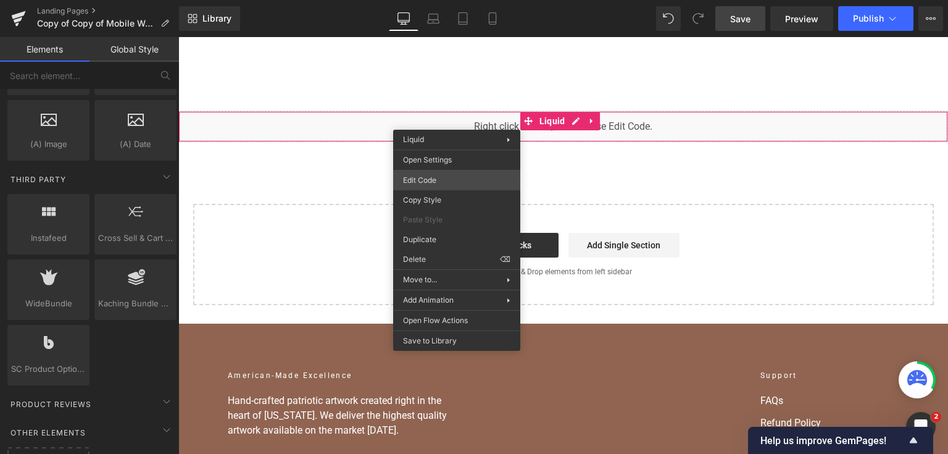
click at [449, 0] on div "Liquid You are previewing how the will restyle your page. You can not edit Elem…" at bounding box center [474, 0] width 948 height 0
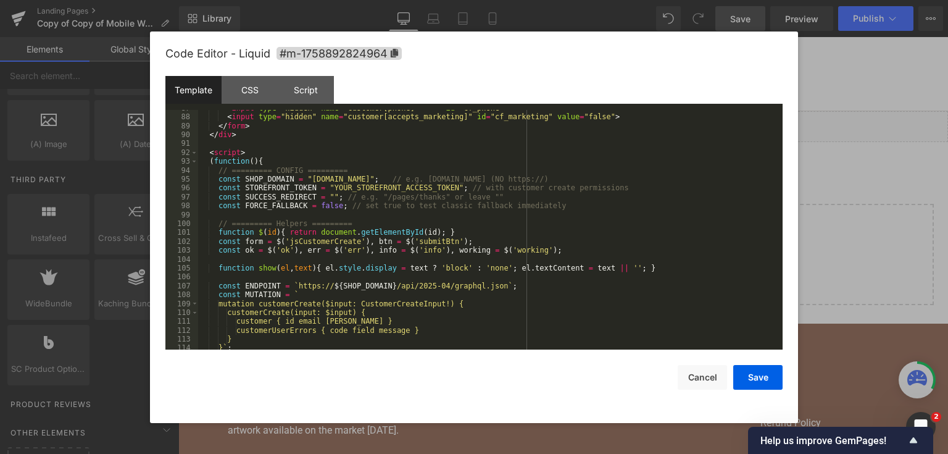
scroll to position [728, 0]
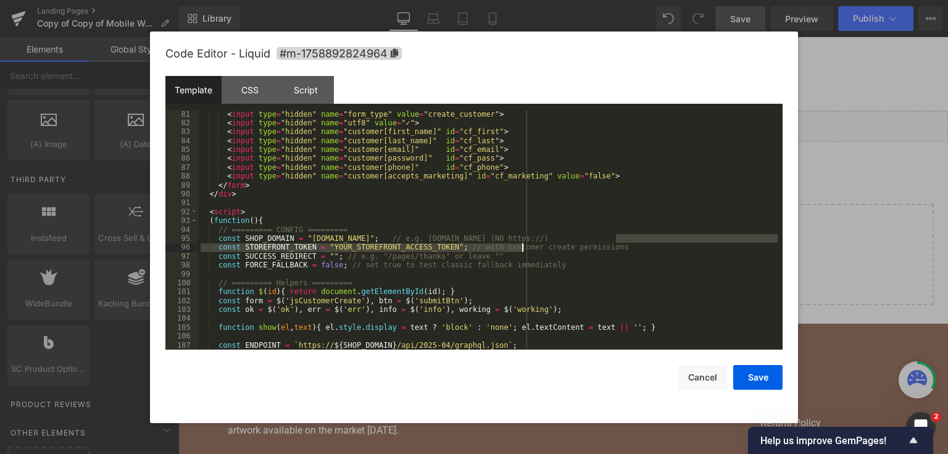
drag, startPoint x: 614, startPoint y: 238, endPoint x: 523, endPoint y: 243, distance: 90.3
click at [523, 243] on div "< input type = "hidden" name = "form_type" value = "create_customer" > < input …" at bounding box center [488, 239] width 580 height 258
click at [523, 243] on div "< input type = "hidden" name = "form_type" value = "create_customer" > < input …" at bounding box center [488, 230] width 580 height 240
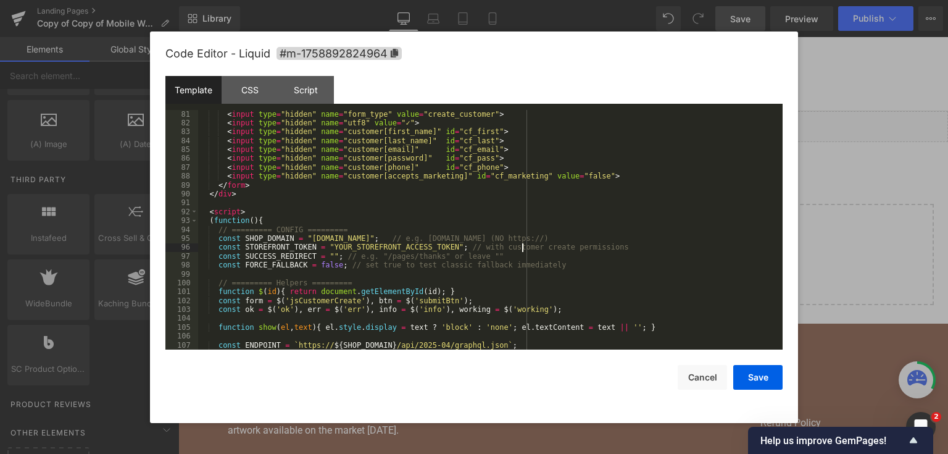
click at [475, 238] on div "< input type = "hidden" name = "form_type" value = "create_customer" > < input …" at bounding box center [488, 239] width 580 height 258
drag, startPoint x: 475, startPoint y: 238, endPoint x: 541, endPoint y: 237, distance: 65.4
click at [541, 237] on div "< input type = "hidden" name = "form_type" value = "create_customer" > < input …" at bounding box center [488, 239] width 580 height 258
click at [541, 237] on div "< input type = "hidden" name = "form_type" value = "create_customer" > < input …" at bounding box center [488, 230] width 580 height 240
drag, startPoint x: 479, startPoint y: 239, endPoint x: 612, endPoint y: 239, distance: 133.3
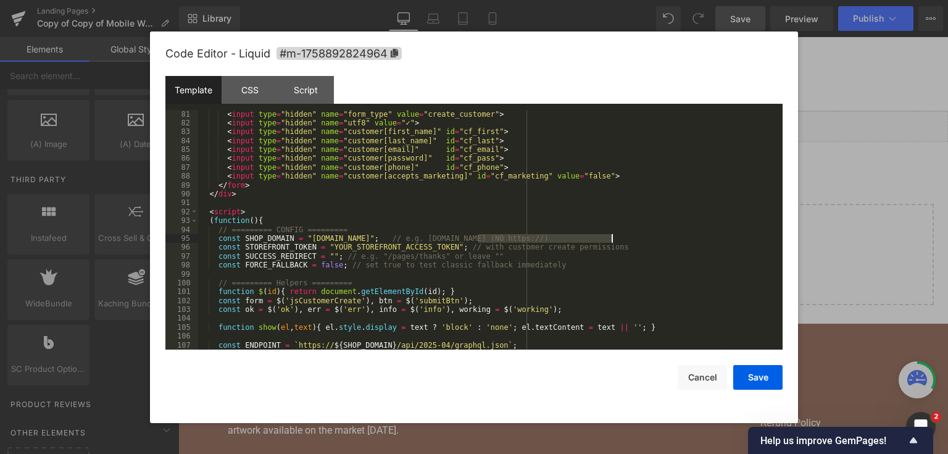
click at [612, 239] on div "< input type = "hidden" name = "form_type" value = "create_customer" > < input …" at bounding box center [488, 239] width 580 height 258
click at [427, 231] on div "< input type = "hidden" name = "form_type" value = "create_customer" > < input …" at bounding box center [488, 239] width 580 height 258
click at [426, 235] on div "< input type = "hidden" name = "form_type" value = "create_customer" > < input …" at bounding box center [488, 239] width 580 height 258
click at [467, 252] on div "< input type = "hidden" name = "form_type" value = "create_customer" > < input …" at bounding box center [488, 239] width 580 height 258
click at [439, 254] on div "< input type = "hidden" name = "form_type" value = "create_customer" > < input …" at bounding box center [488, 239] width 580 height 258
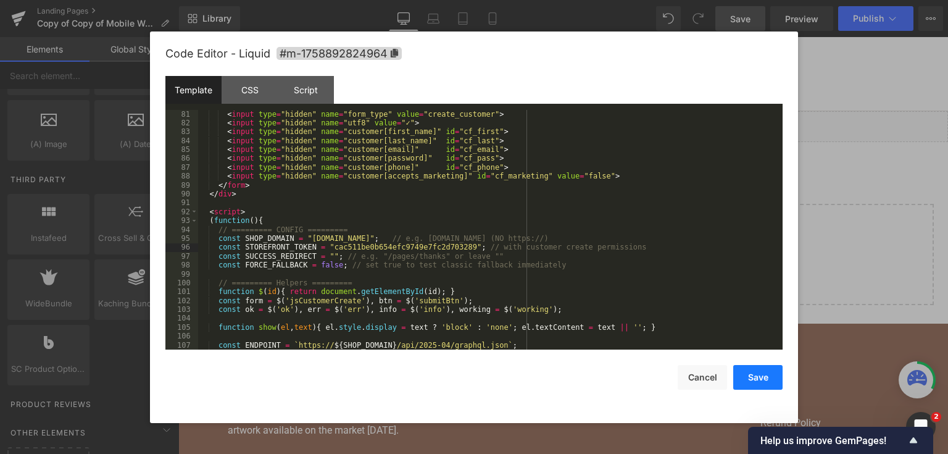
click at [773, 369] on button "Save" at bounding box center [757, 377] width 49 height 25
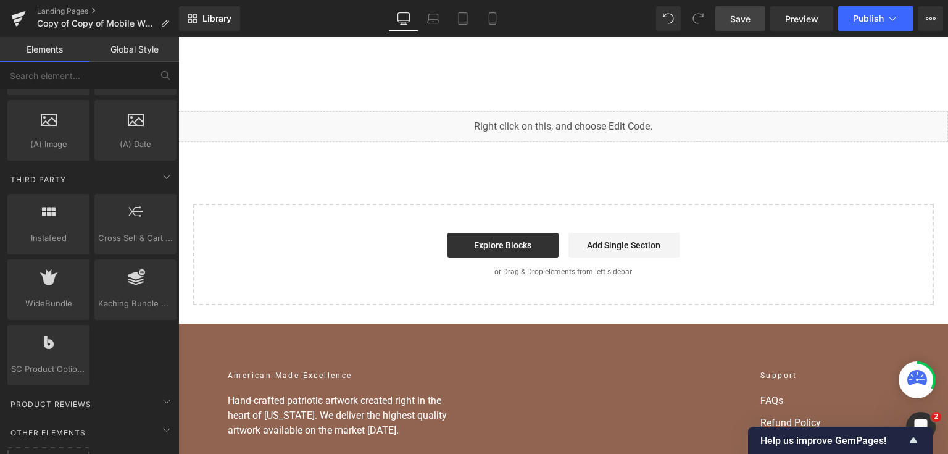
click at [749, 27] on link "Save" at bounding box center [740, 18] width 50 height 25
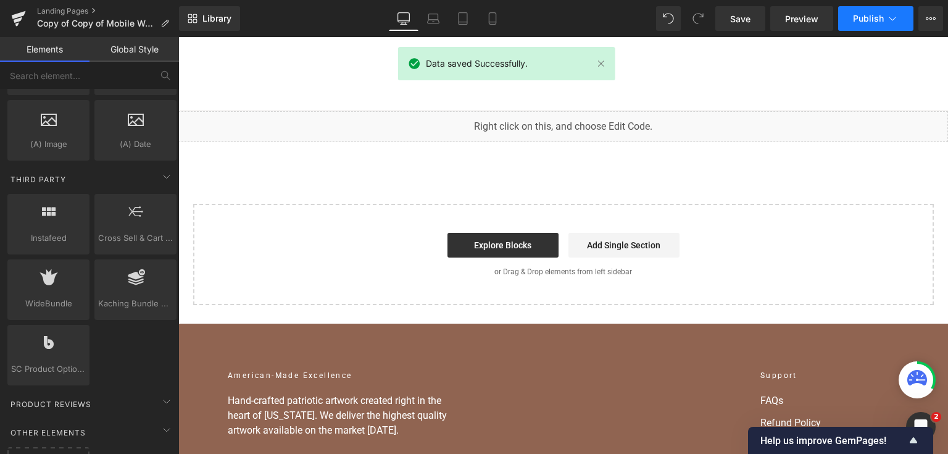
click at [862, 19] on span "Publish" at bounding box center [868, 19] width 31 height 10
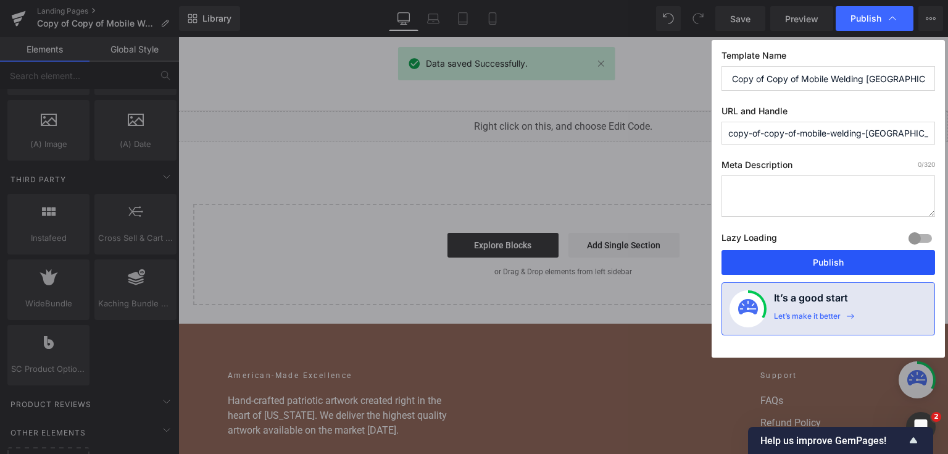
click at [830, 267] on button "Publish" at bounding box center [829, 262] width 214 height 25
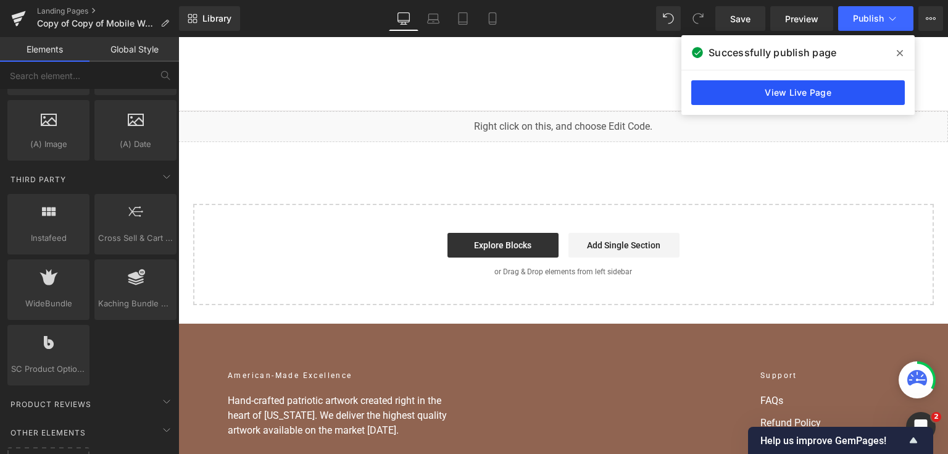
click at [710, 81] on link "View Live Page" at bounding box center [798, 92] width 214 height 25
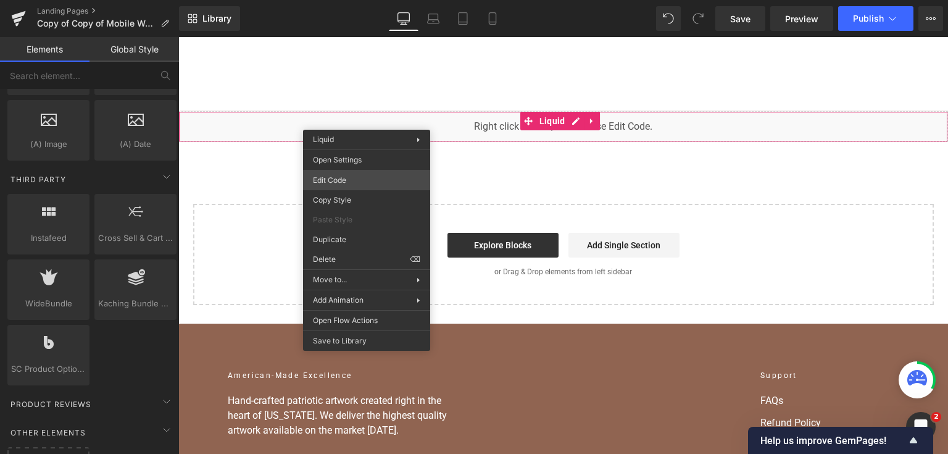
click at [365, 0] on div "Liquid You are previewing how the will restyle your page. You can not edit Elem…" at bounding box center [474, 0] width 948 height 0
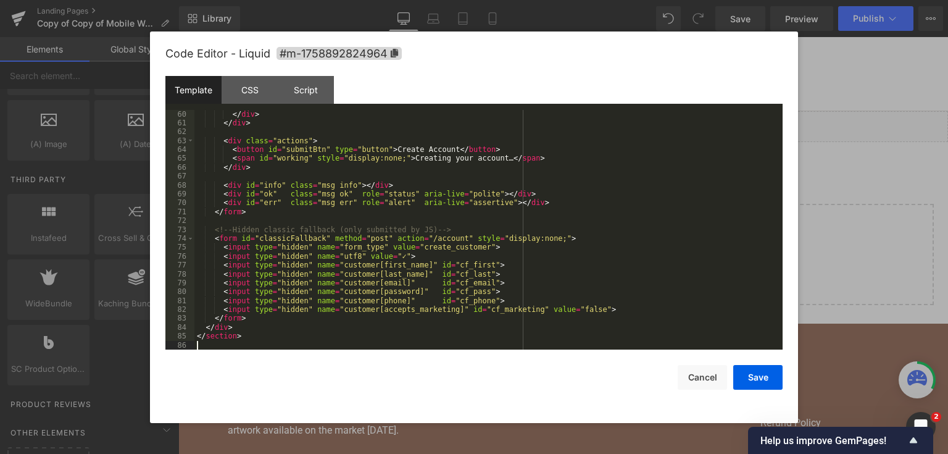
scroll to position [542, 0]
click at [331, 81] on div "Script" at bounding box center [306, 90] width 56 height 28
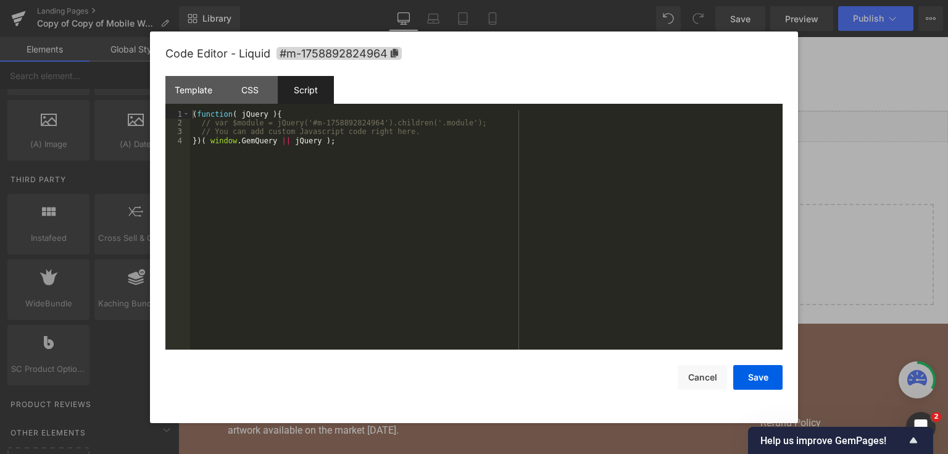
click at [310, 79] on div "Script" at bounding box center [306, 90] width 56 height 28
click at [312, 85] on div "Script" at bounding box center [306, 90] width 56 height 28
click at [122, 127] on div at bounding box center [474, 227] width 948 height 454
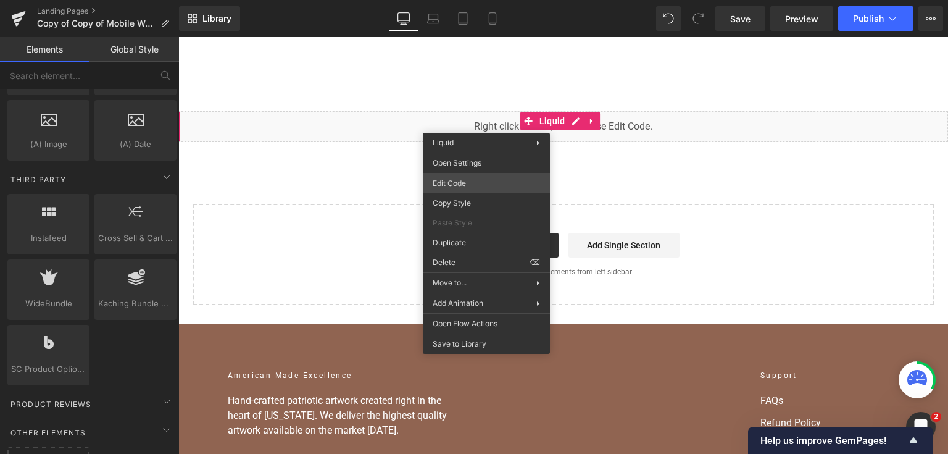
click at [468, 0] on div "Liquid You are previewing how the will restyle your page. You can not edit Elem…" at bounding box center [474, 0] width 948 height 0
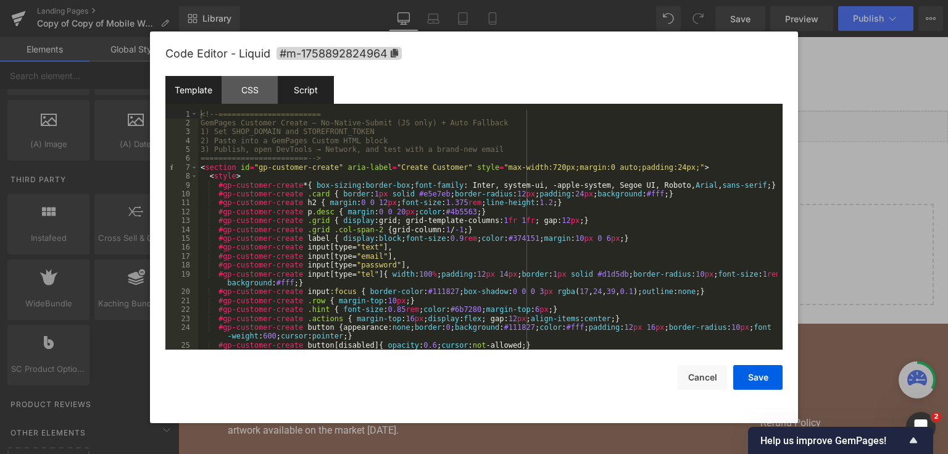
click at [311, 87] on div "Script" at bounding box center [306, 90] width 56 height 28
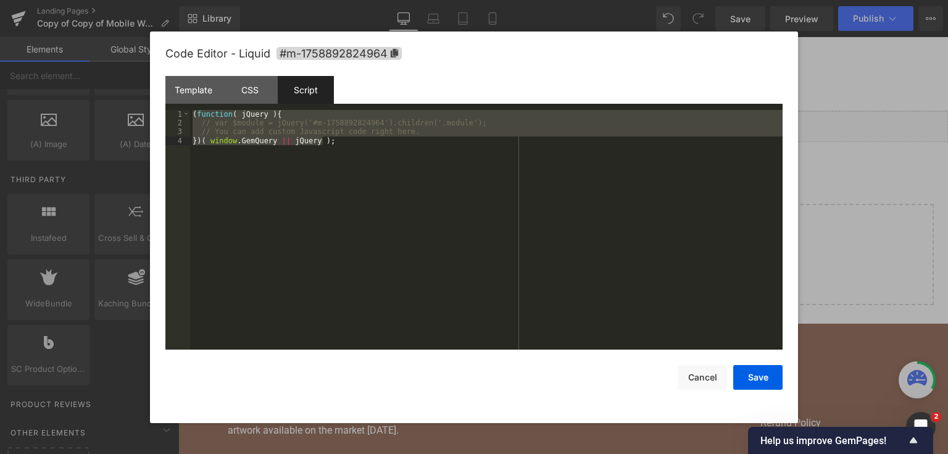
scroll to position [809, 0]
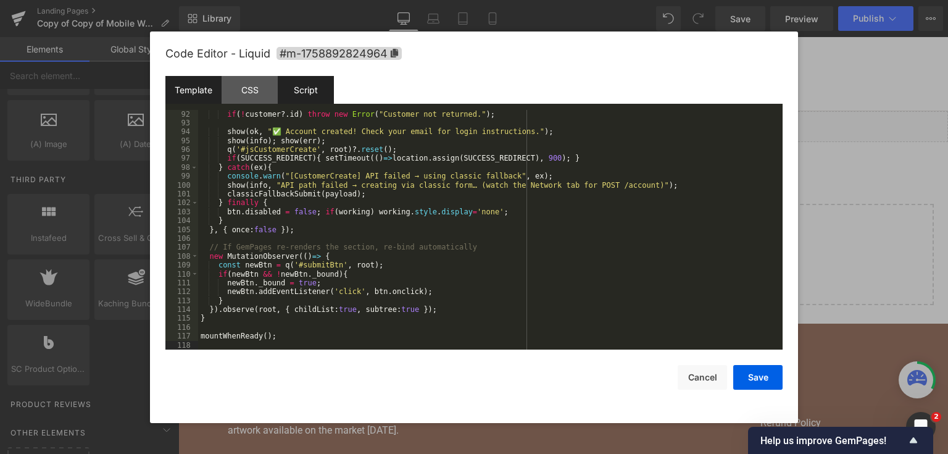
click at [201, 90] on div "Template" at bounding box center [193, 90] width 56 height 28
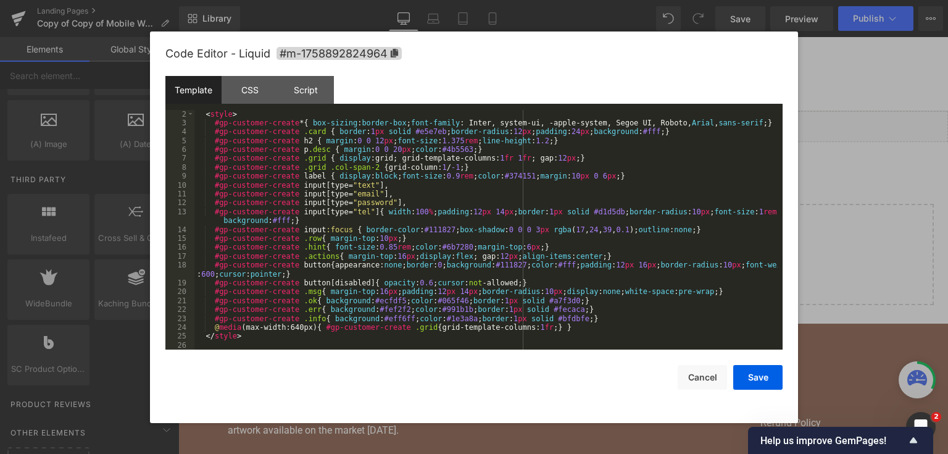
scroll to position [0, 0]
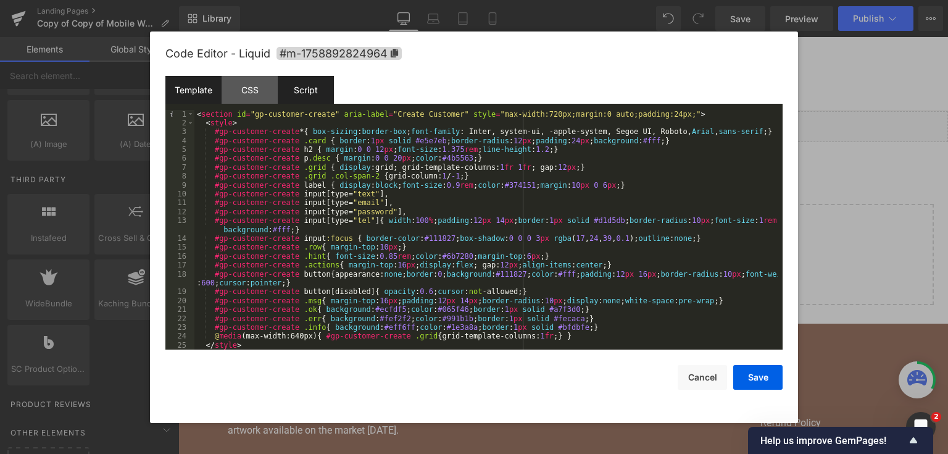
click at [297, 99] on div "Script" at bounding box center [306, 90] width 56 height 28
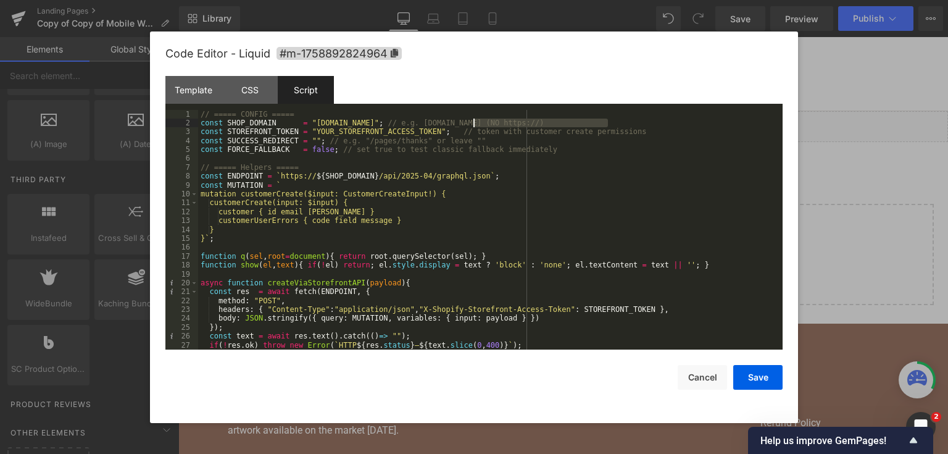
drag, startPoint x: 609, startPoint y: 123, endPoint x: 474, endPoint y: 125, distance: 134.6
click at [474, 125] on div "// ===== CONFIG ===== const SHOP_DOMAIN = "YOUR-SHOP-DOMAIN.myshopify.com" ; //…" at bounding box center [488, 239] width 580 height 258
click at [427, 120] on div "// ===== CONFIG ===== const SHOP_DOMAIN = "YOUR-SHOP-DOMAIN.myshopify.com" ; //…" at bounding box center [488, 239] width 580 height 258
click at [419, 130] on div "// ===== CONFIG ===== const SHOP_DOMAIN = "nashville-metal-art.myshopify.com" ;…" at bounding box center [488, 239] width 580 height 258
click at [764, 378] on button "Save" at bounding box center [757, 377] width 49 height 25
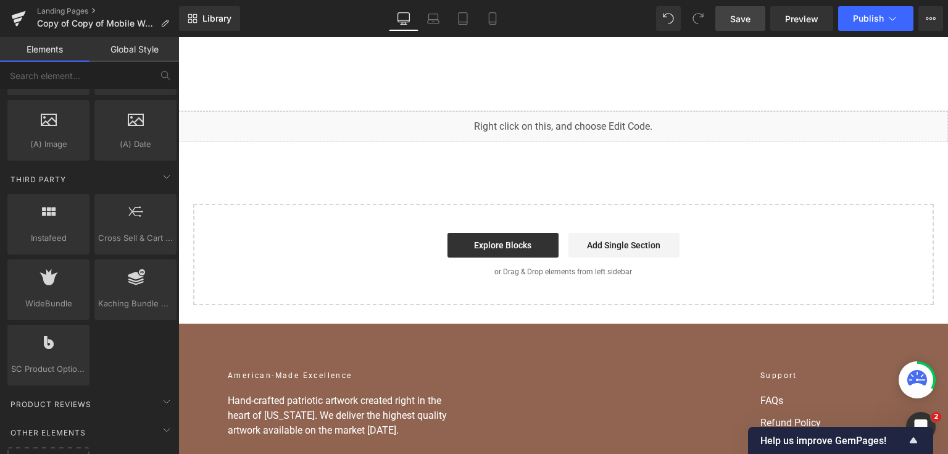
click at [756, 15] on link "Save" at bounding box center [740, 18] width 50 height 25
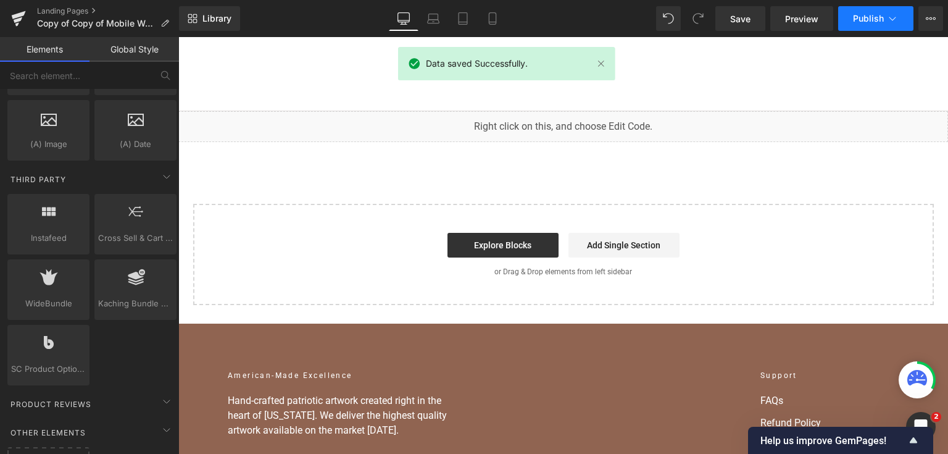
click at [893, 12] on icon at bounding box center [892, 18] width 12 height 12
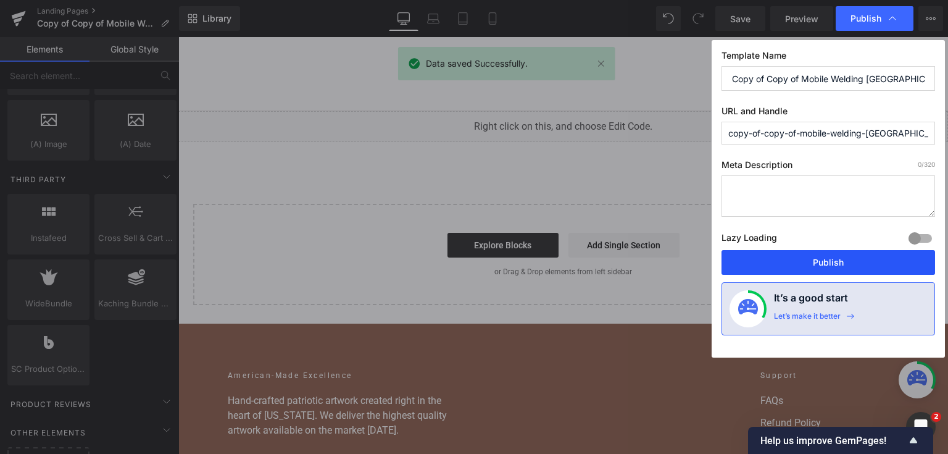
click at [833, 260] on button "Publish" at bounding box center [829, 262] width 214 height 25
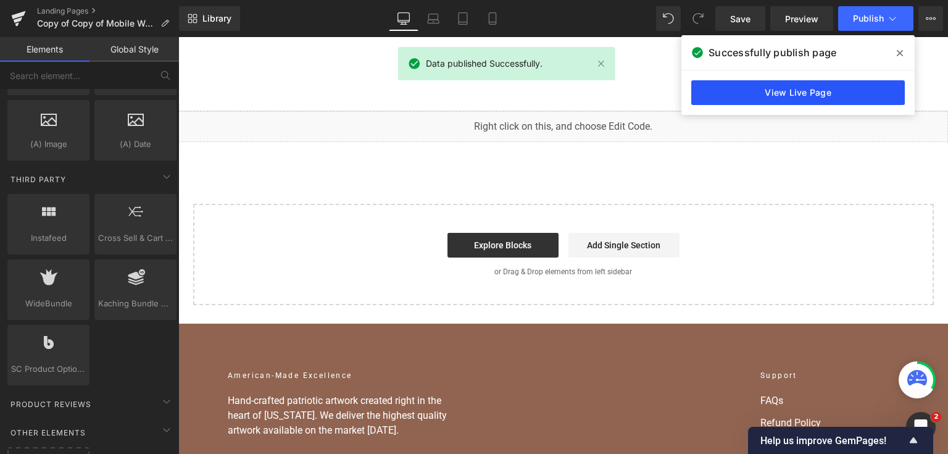
click at [830, 91] on link "View Live Page" at bounding box center [798, 92] width 214 height 25
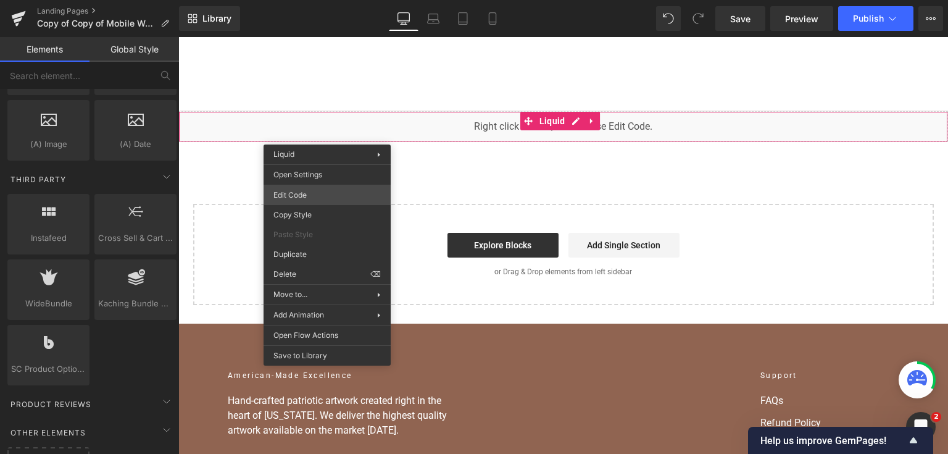
click at [333, 0] on div "Liquid You are previewing how the will restyle your page. You can not edit Elem…" at bounding box center [474, 0] width 948 height 0
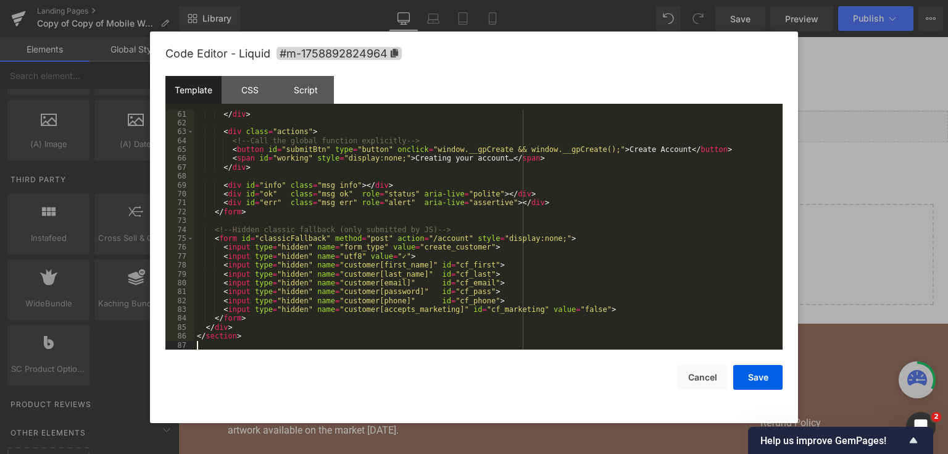
scroll to position [551, 0]
click at [326, 86] on div "Script" at bounding box center [306, 90] width 56 height 28
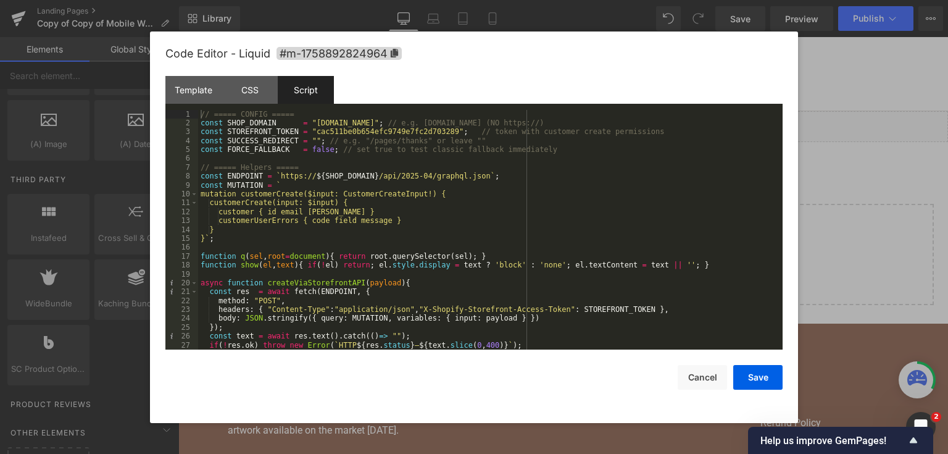
click at [312, 89] on div "Script" at bounding box center [306, 90] width 56 height 28
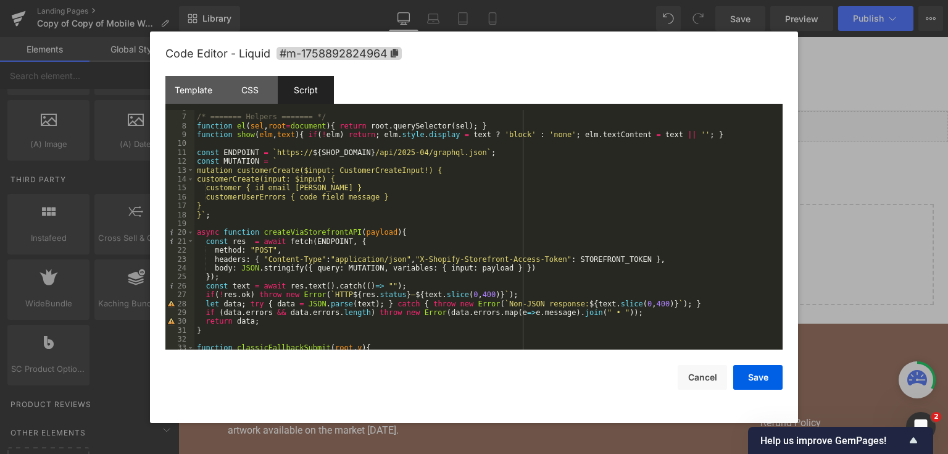
scroll to position [0, 0]
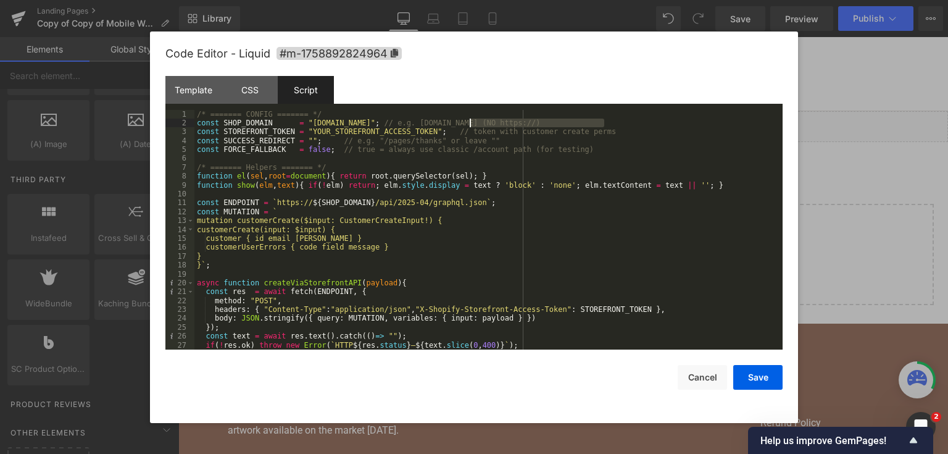
drag, startPoint x: 604, startPoint y: 122, endPoint x: 469, endPoint y: 123, distance: 134.6
click at [469, 123] on div "/* ======= CONFIG ======= */ const SHOP_DOMAIN = "YOUR-SHOP-DOMAIN.myshopify.co…" at bounding box center [485, 239] width 583 height 258
drag, startPoint x: 425, startPoint y: 123, endPoint x: 302, endPoint y: 127, distance: 122.3
click at [302, 127] on div "/* ======= CONFIG ======= */ const SHOP_DOMAIN = "YOUR-SHOP-DOMAIN.myshopify.co…" at bounding box center [485, 239] width 583 height 258
drag, startPoint x: 417, startPoint y: 131, endPoint x: 302, endPoint y: 131, distance: 115.4
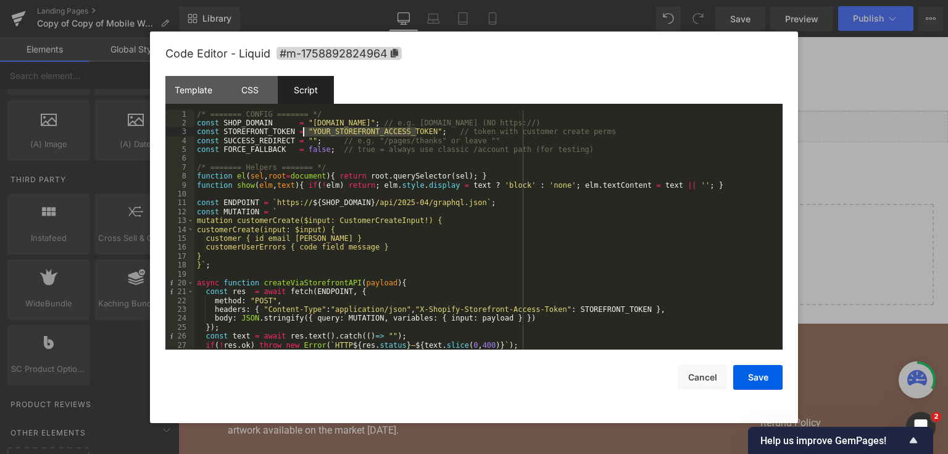
click at [302, 131] on div "/* ======= CONFIG ======= */ const SHOP_DOMAIN = "nashville-metal-art.myshopify…" at bounding box center [485, 239] width 583 height 258
click at [753, 375] on button "Save" at bounding box center [757, 377] width 49 height 25
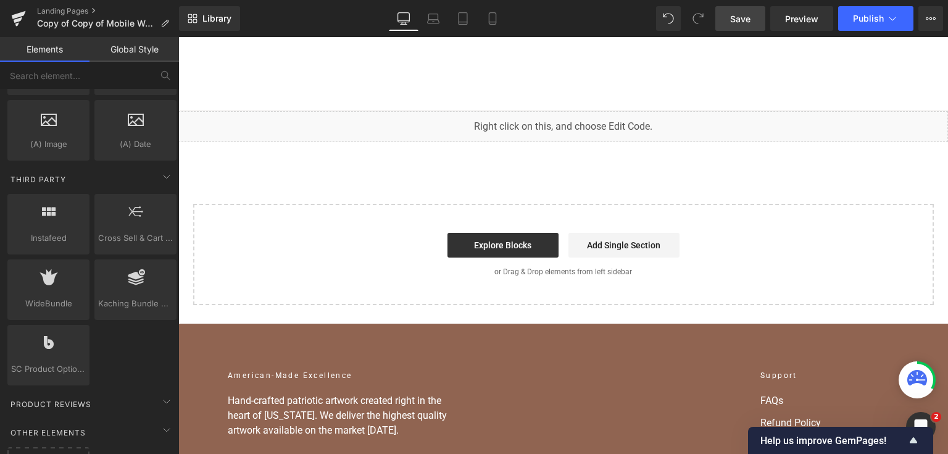
click at [731, 16] on span "Save" at bounding box center [740, 18] width 20 height 13
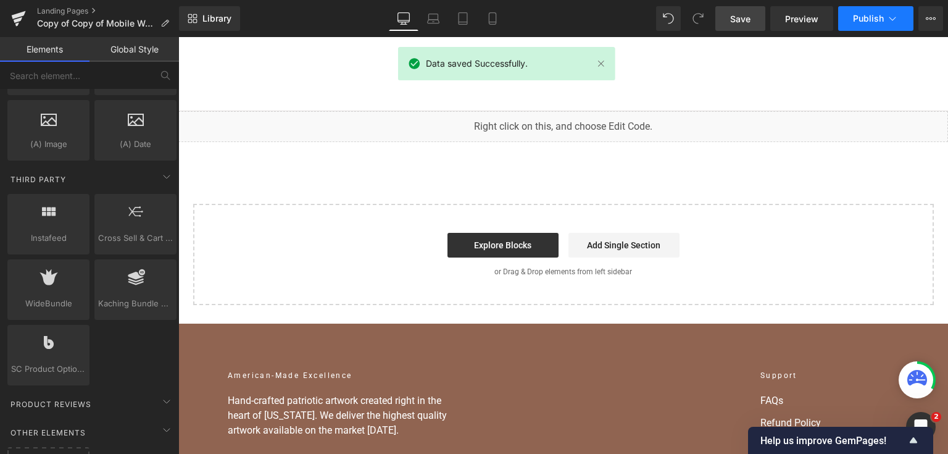
click at [885, 17] on button "Publish" at bounding box center [875, 18] width 75 height 25
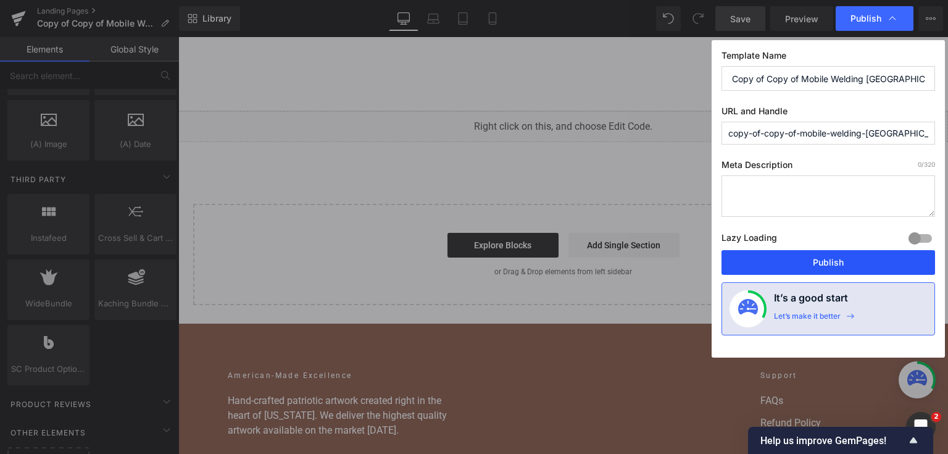
click at [835, 259] on button "Publish" at bounding box center [829, 262] width 214 height 25
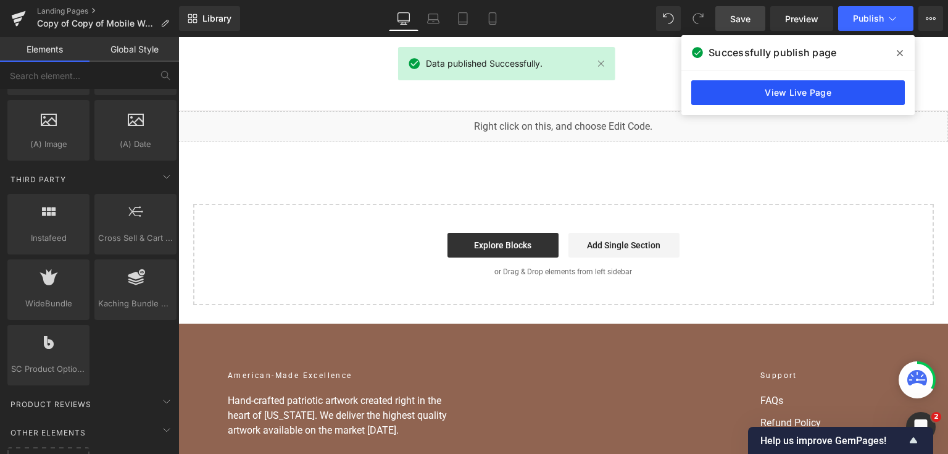
click at [852, 89] on link "View Live Page" at bounding box center [798, 92] width 214 height 25
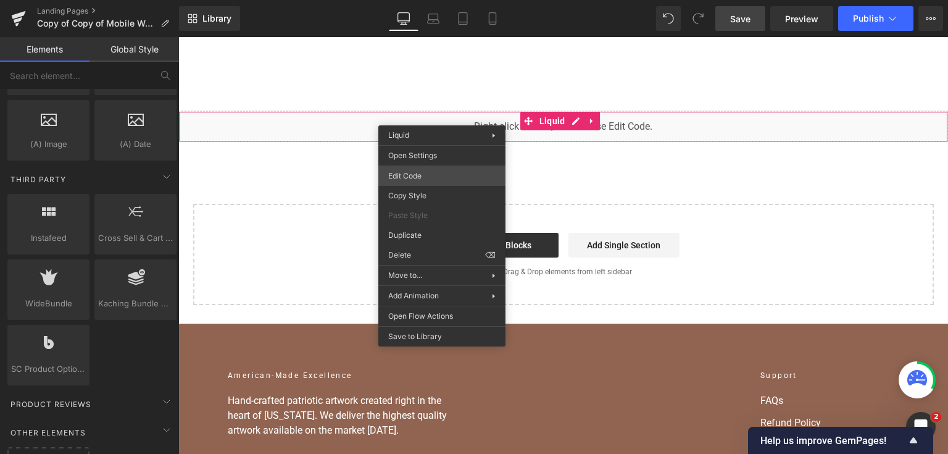
click at [431, 0] on div "Liquid You are previewing how the will restyle your page. You can not edit Elem…" at bounding box center [474, 0] width 948 height 0
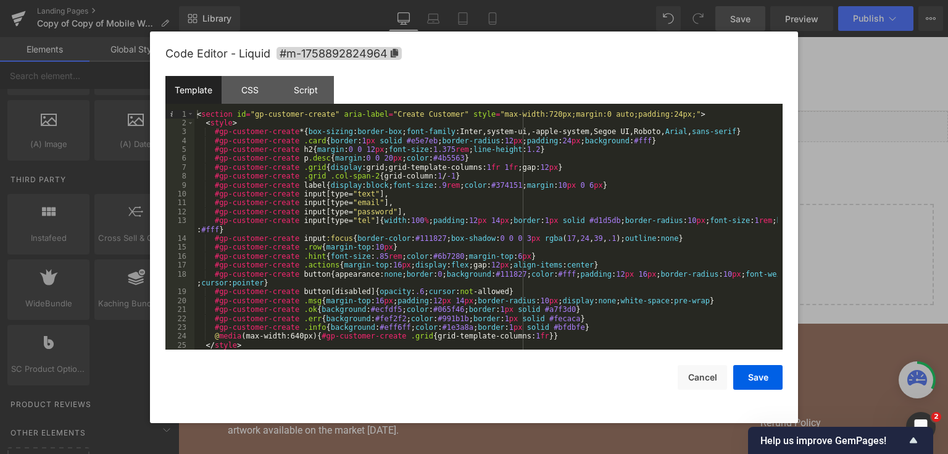
click at [194, 90] on div "Template" at bounding box center [193, 90] width 56 height 28
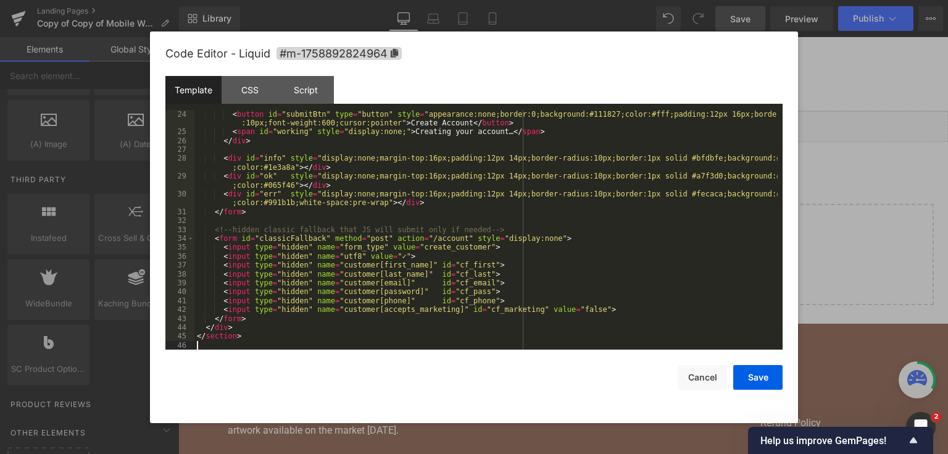
scroll to position [257, 0]
click at [310, 82] on div "Script" at bounding box center [306, 90] width 56 height 28
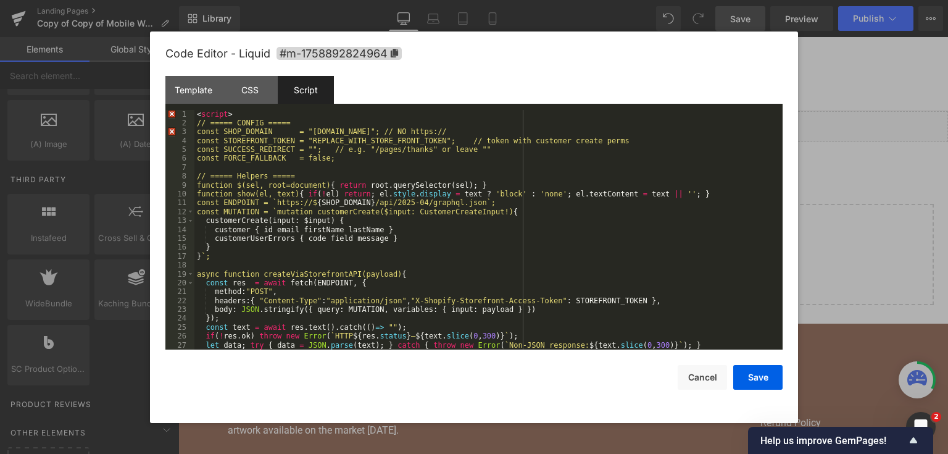
scroll to position [0, 0]
click at [360, 170] on div "< script > // ===== CONFIG ===== const SHOP_DOMAIN = "nashville-metal-art.mysho…" at bounding box center [485, 239] width 583 height 258
click at [264, 116] on div "< script > // ===== CONFIG ===== const SHOP_DOMAIN = "nashville-metal-art.mysho…" at bounding box center [485, 239] width 583 height 258
click at [525, 124] on div "< script > // ===== CONFIG ===== const SHOP_DOMAIN = "nashville-metal-art.mysho…" at bounding box center [485, 239] width 583 height 258
click at [524, 130] on div "< script > // ===== CONFIG ===== const SHOP_DOMAIN = "nashville-metal-art.mysho…" at bounding box center [485, 239] width 583 height 258
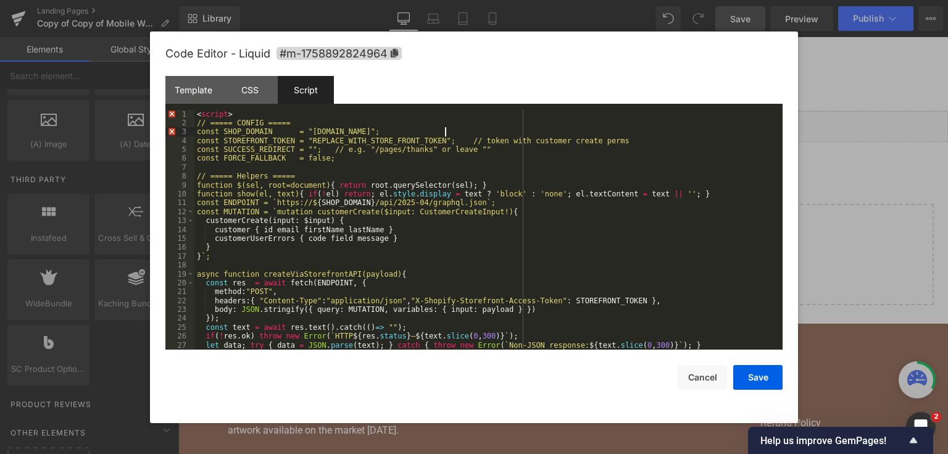
click at [907, 138] on div at bounding box center [474, 227] width 948 height 454
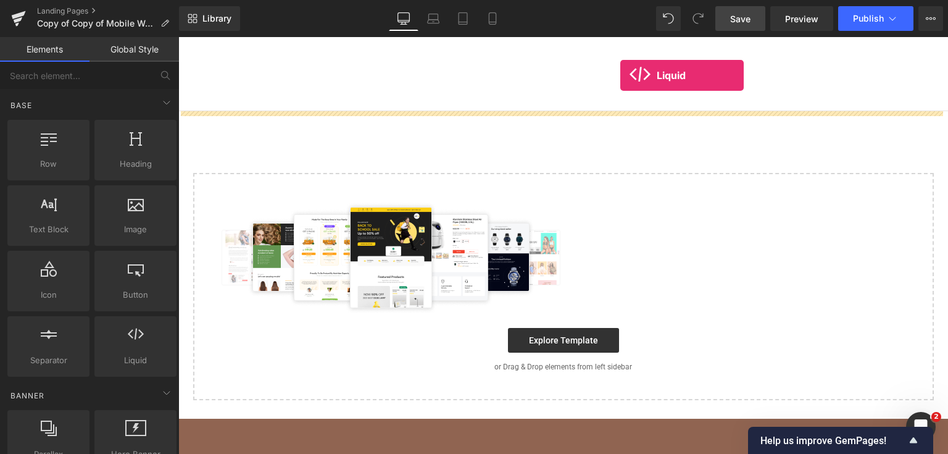
drag, startPoint x: 324, startPoint y: 392, endPoint x: 620, endPoint y: 75, distance: 433.7
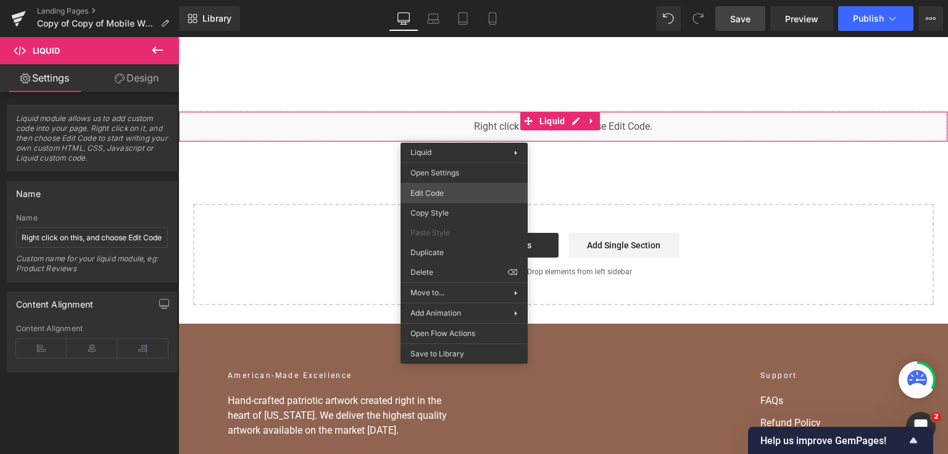
click at [463, 0] on div "Liquid You are previewing how the will restyle your page. You can not edit Elem…" at bounding box center [474, 0] width 948 height 0
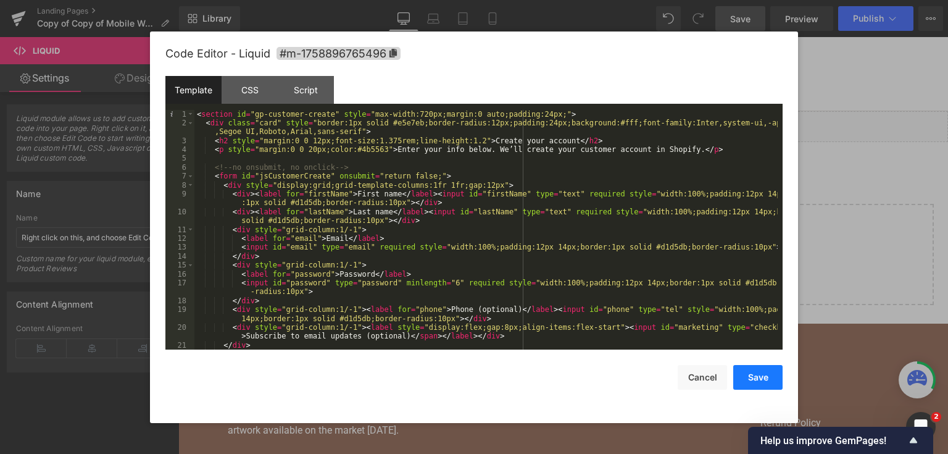
click at [775, 365] on button "Save" at bounding box center [757, 377] width 49 height 25
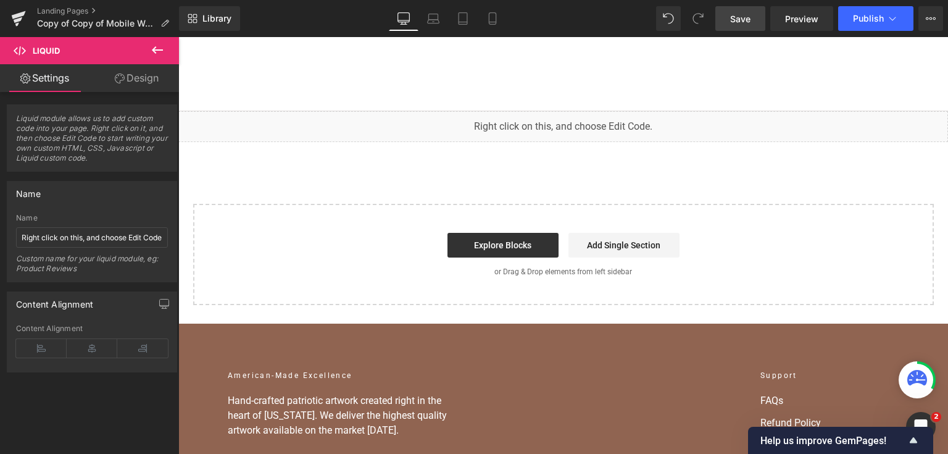
click at [743, 30] on link "Save" at bounding box center [740, 18] width 50 height 25
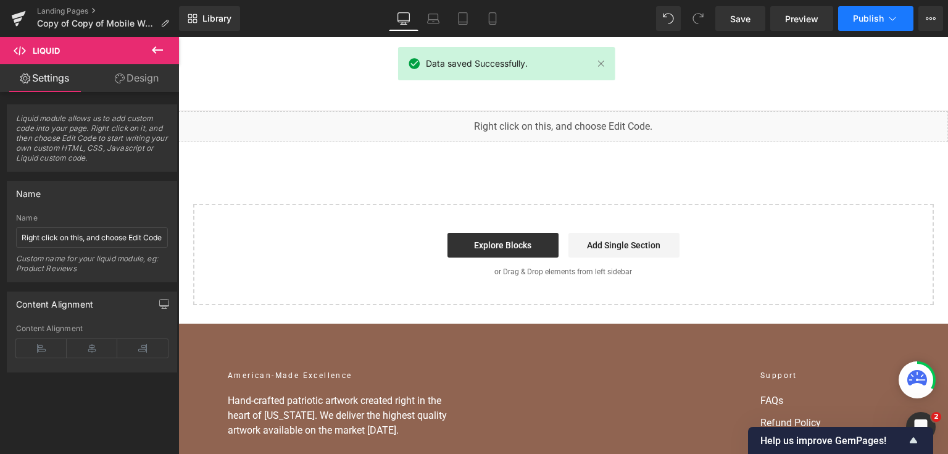
click at [854, 22] on span "Publish" at bounding box center [868, 19] width 31 height 10
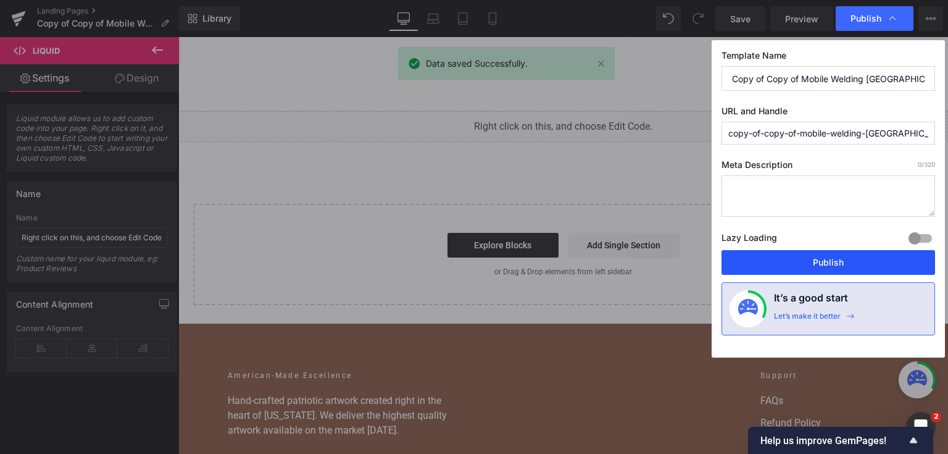
click at [772, 250] on button "Publish" at bounding box center [829, 262] width 214 height 25
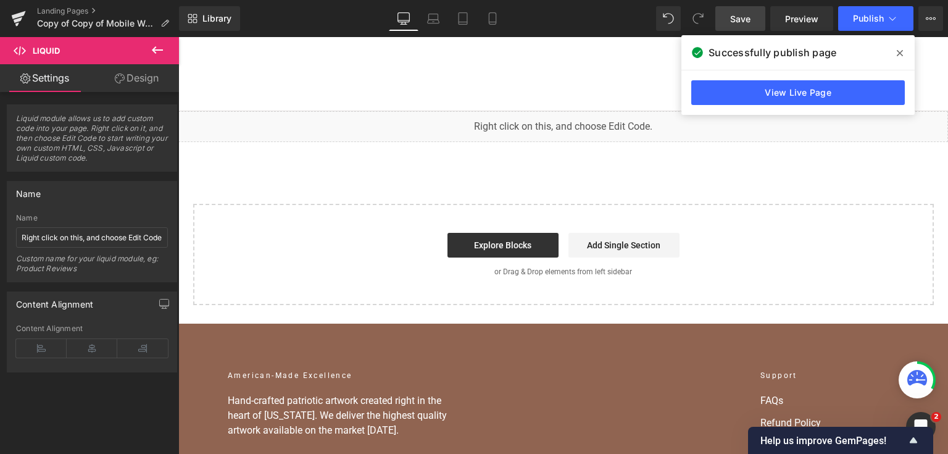
click at [756, 21] on link "Save" at bounding box center [740, 18] width 50 height 25
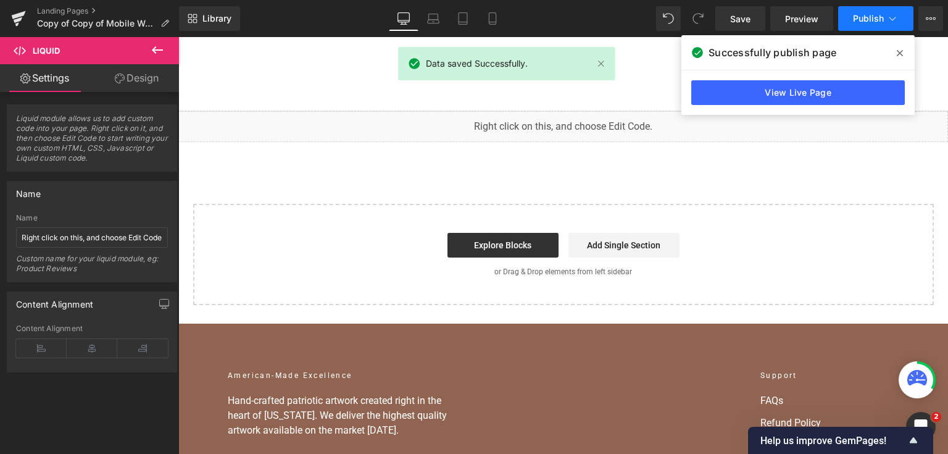
click at [886, 22] on button "Publish" at bounding box center [875, 18] width 75 height 25
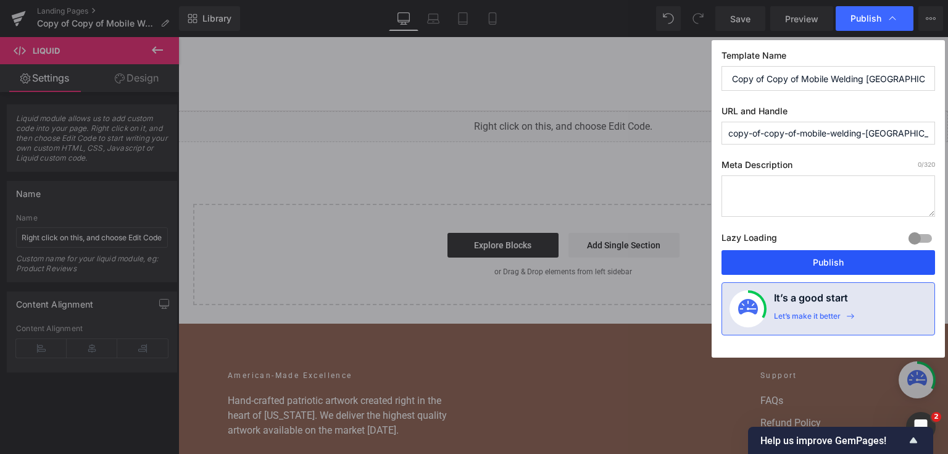
click at [808, 266] on button "Publish" at bounding box center [829, 262] width 214 height 25
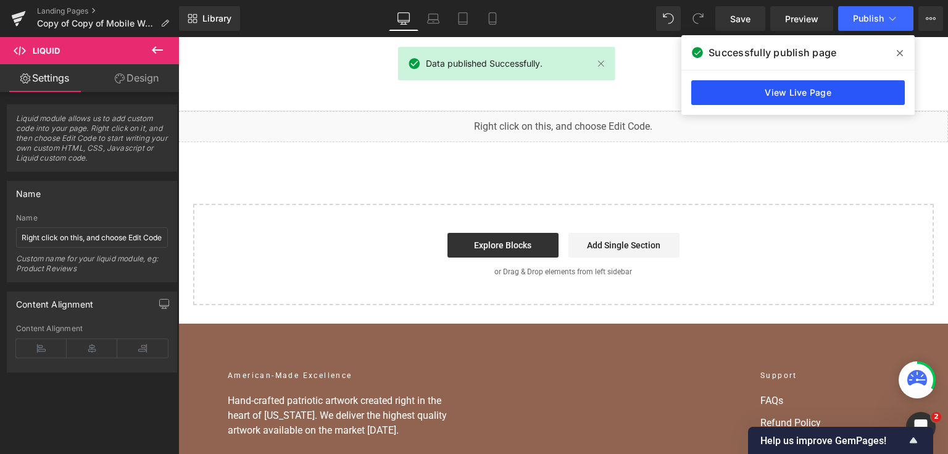
click at [809, 86] on link "View Live Page" at bounding box center [798, 92] width 214 height 25
